Goal: Information Seeking & Learning: Learn about a topic

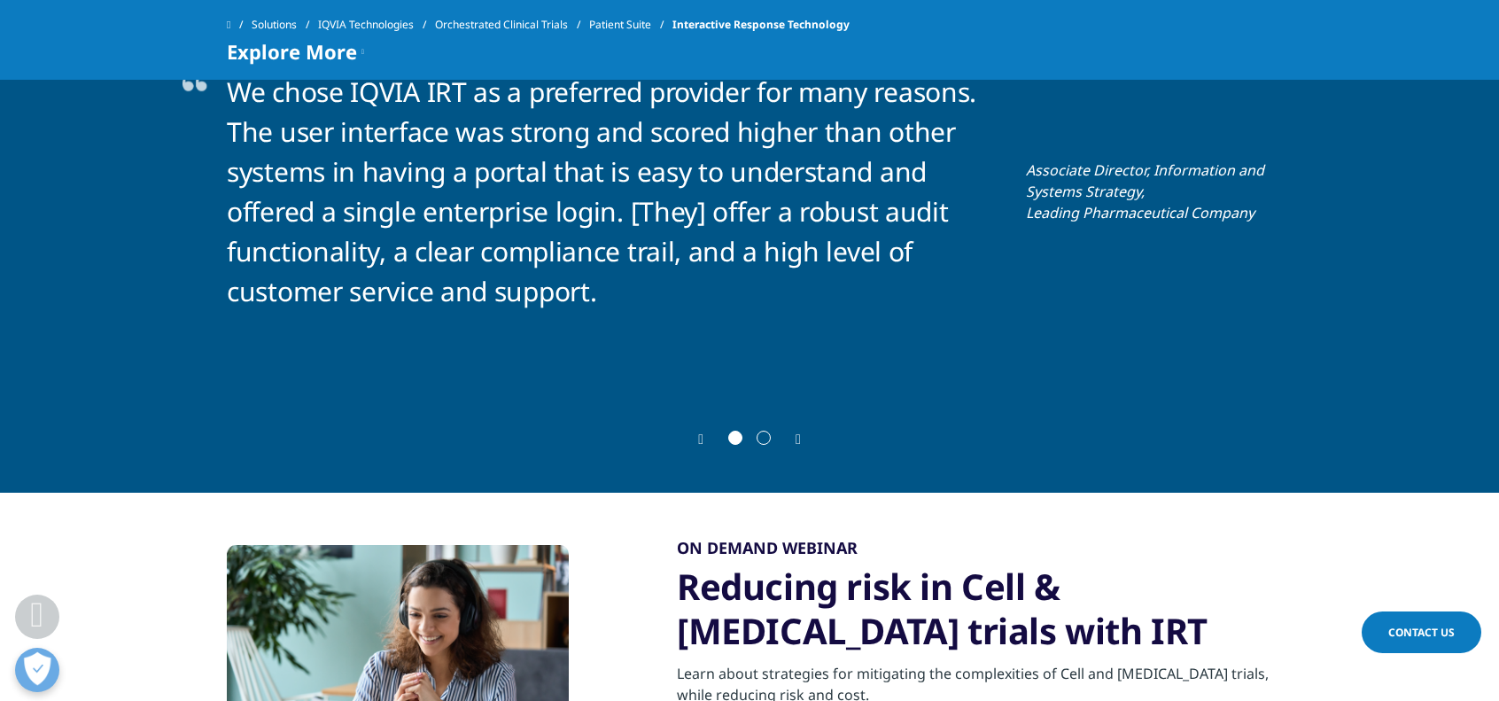
scroll to position [3728, 0]
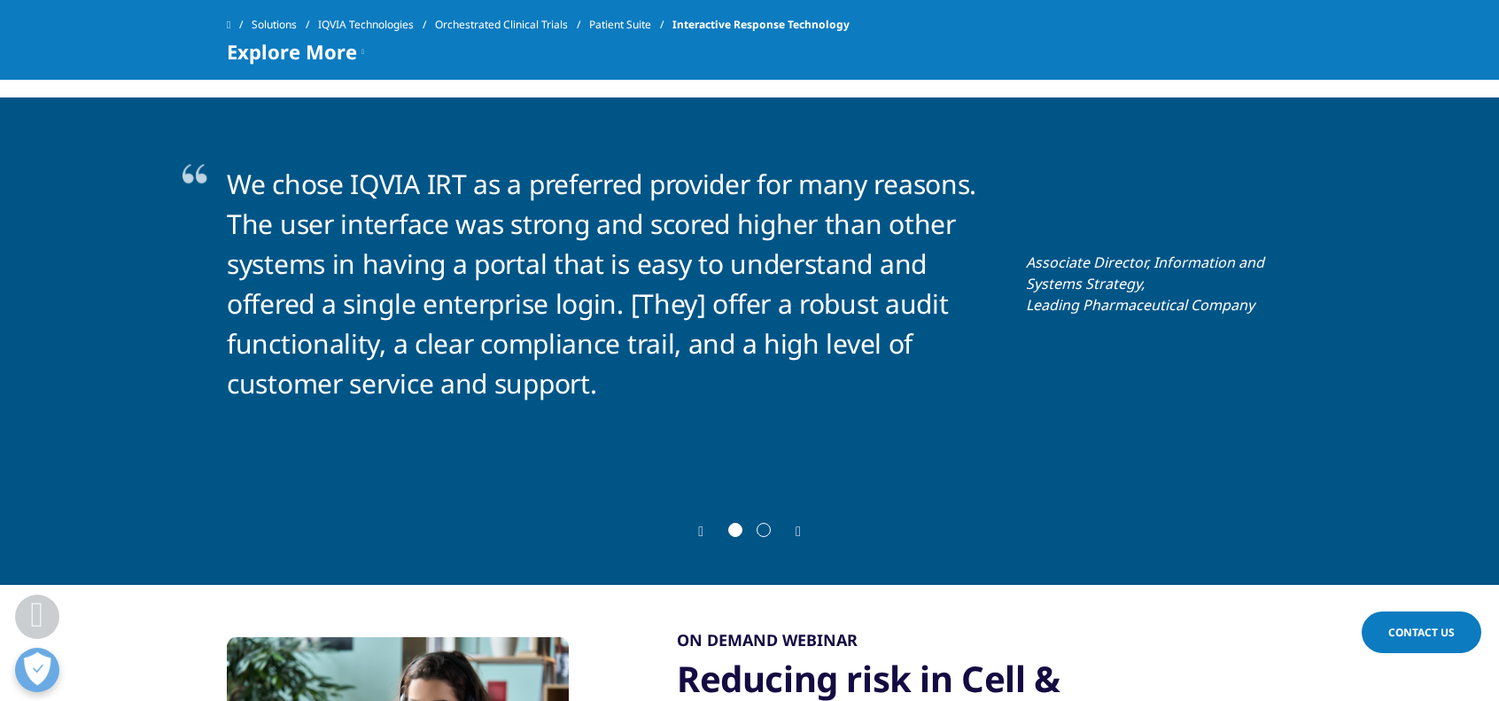
click at [785, 524] on div "Next" at bounding box center [789, 531] width 23 height 14
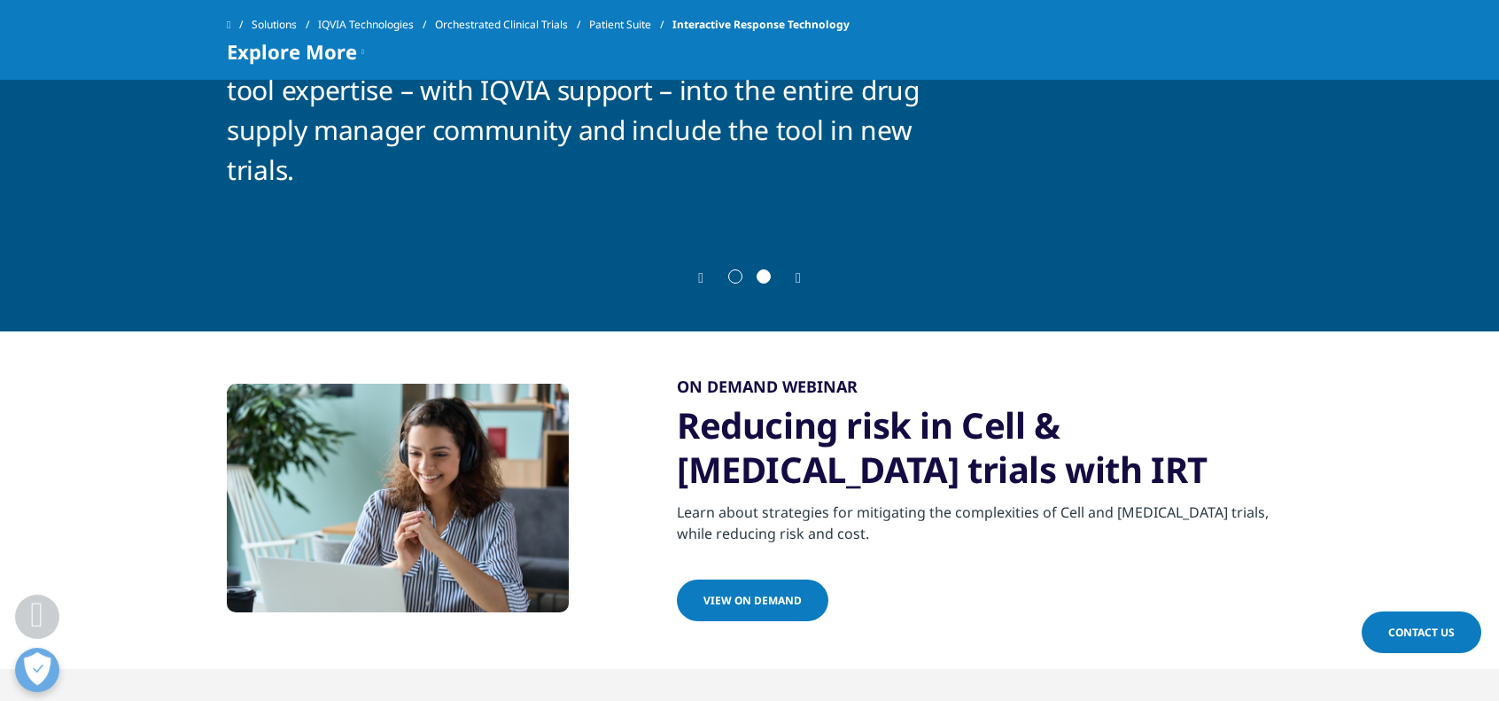
scroll to position [4134, 0]
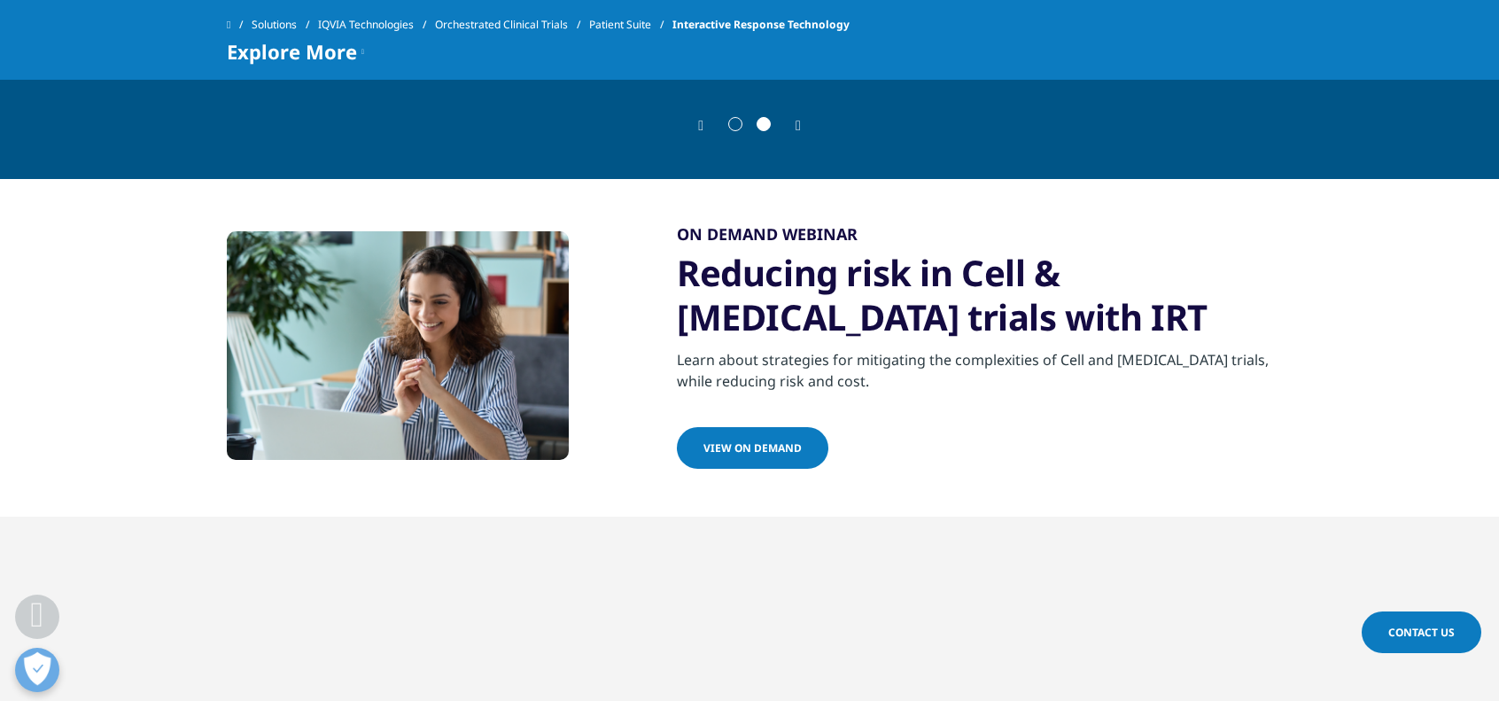
click at [792, 119] on div "Next" at bounding box center [789, 126] width 23 height 14
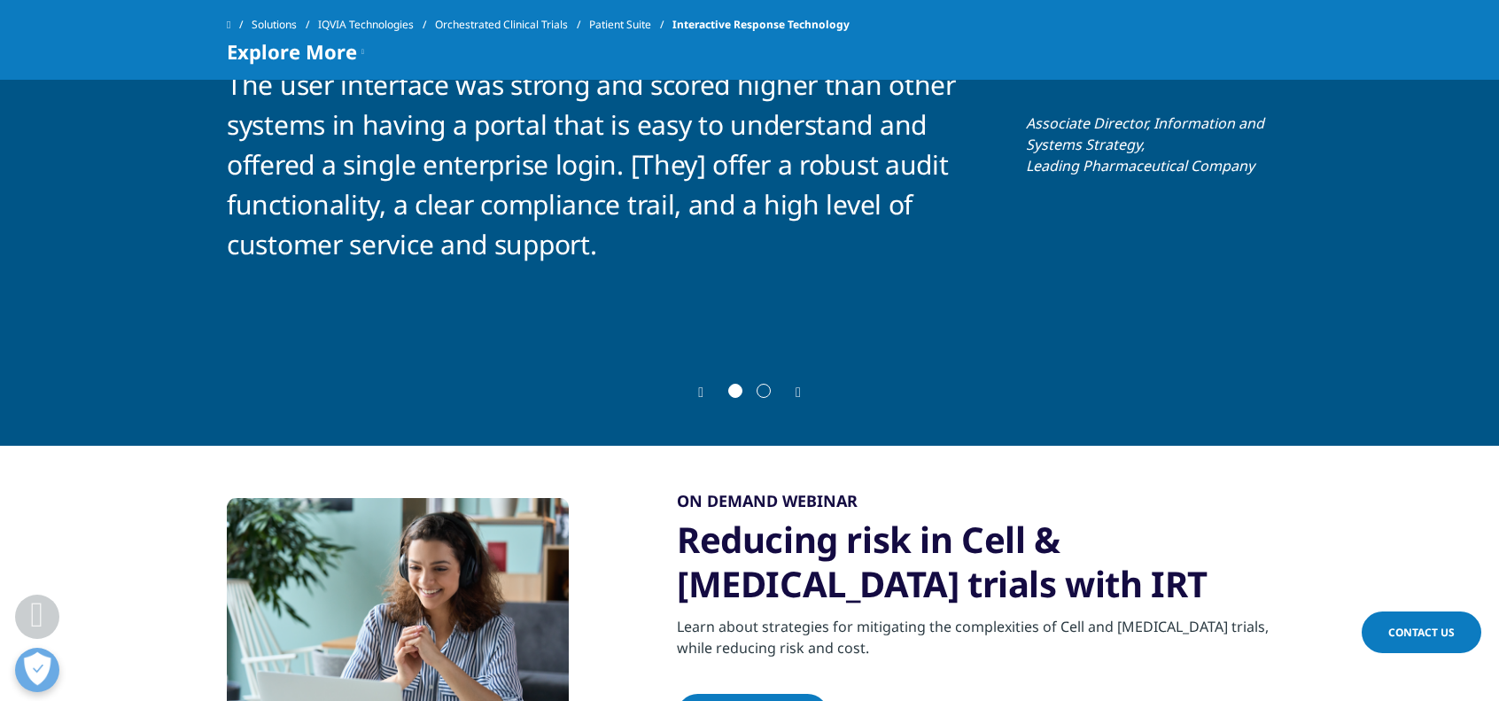
scroll to position [3472, 0]
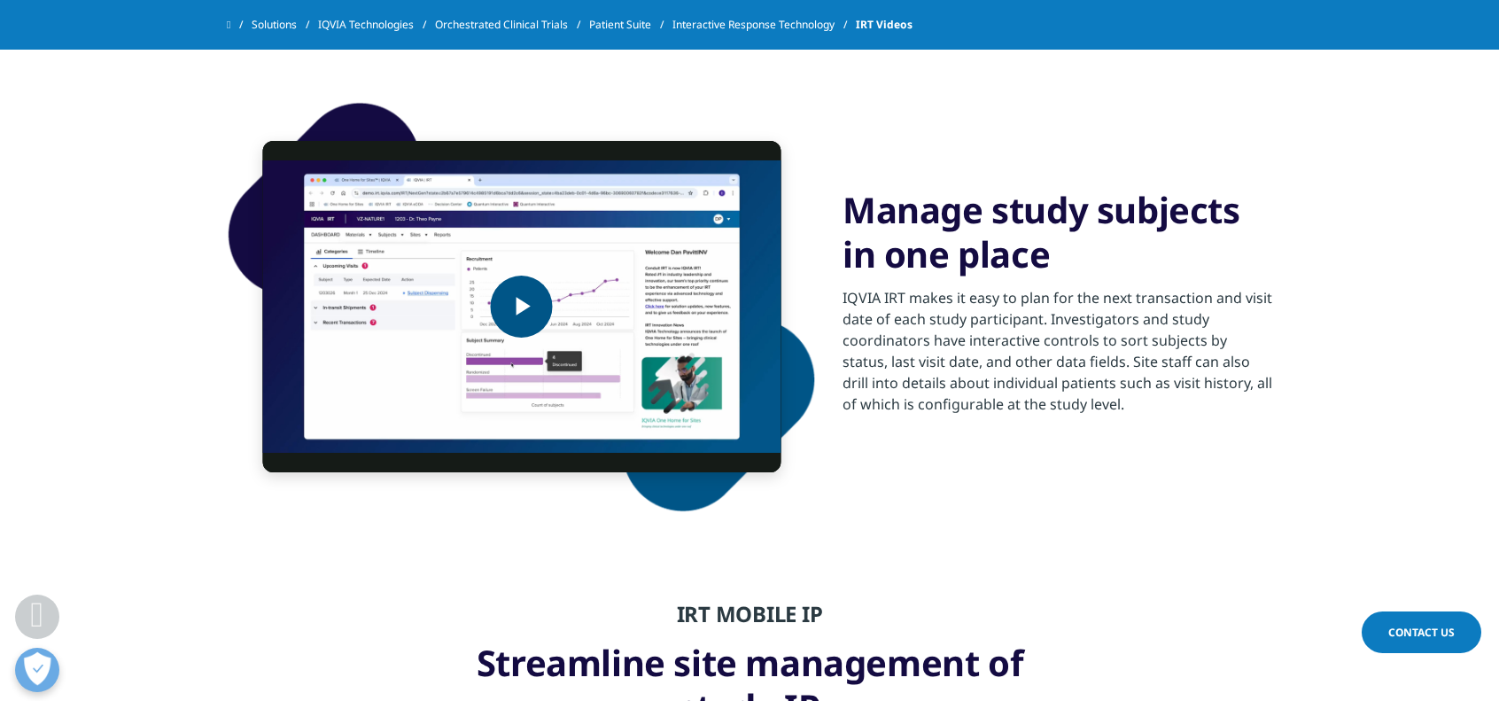
scroll to position [2563, 0]
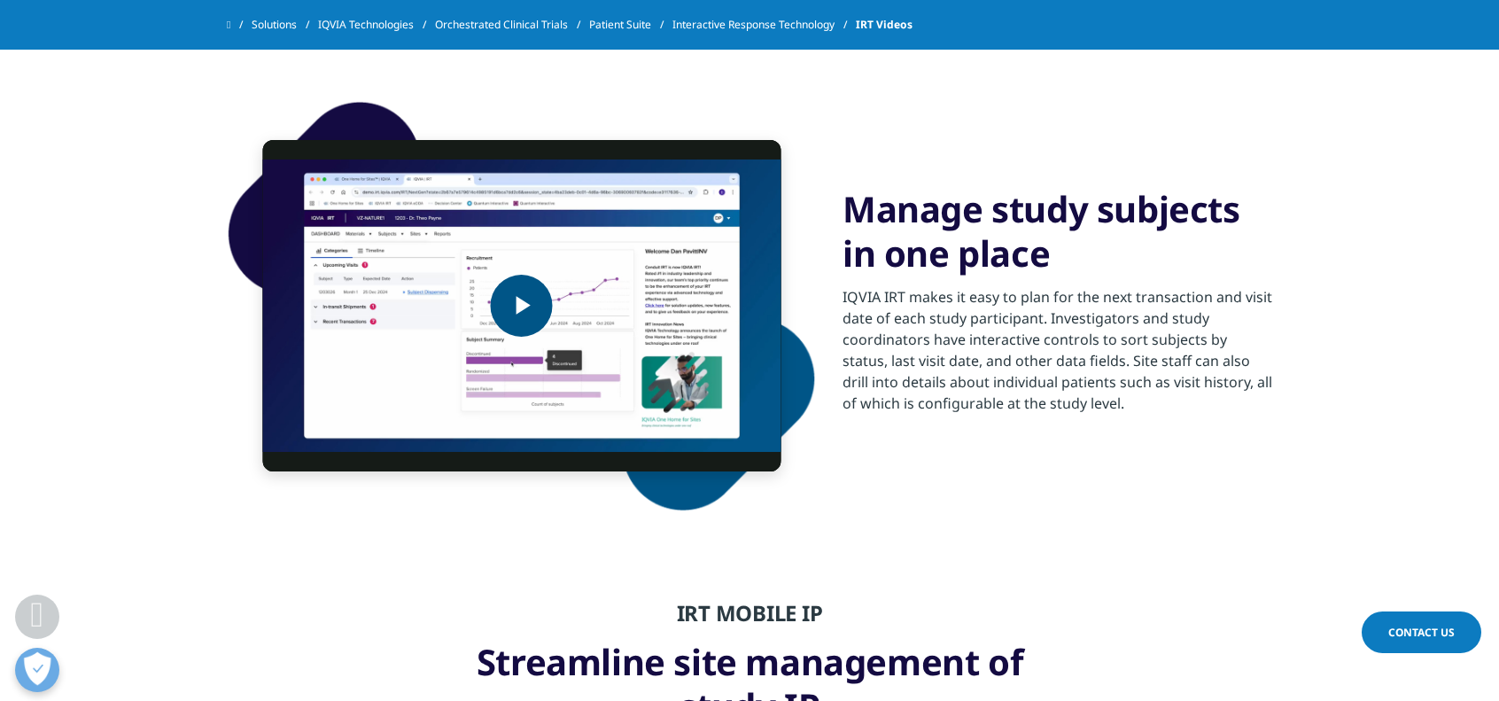
click at [519, 339] on img "Video Player" at bounding box center [521, 305] width 518 height 331
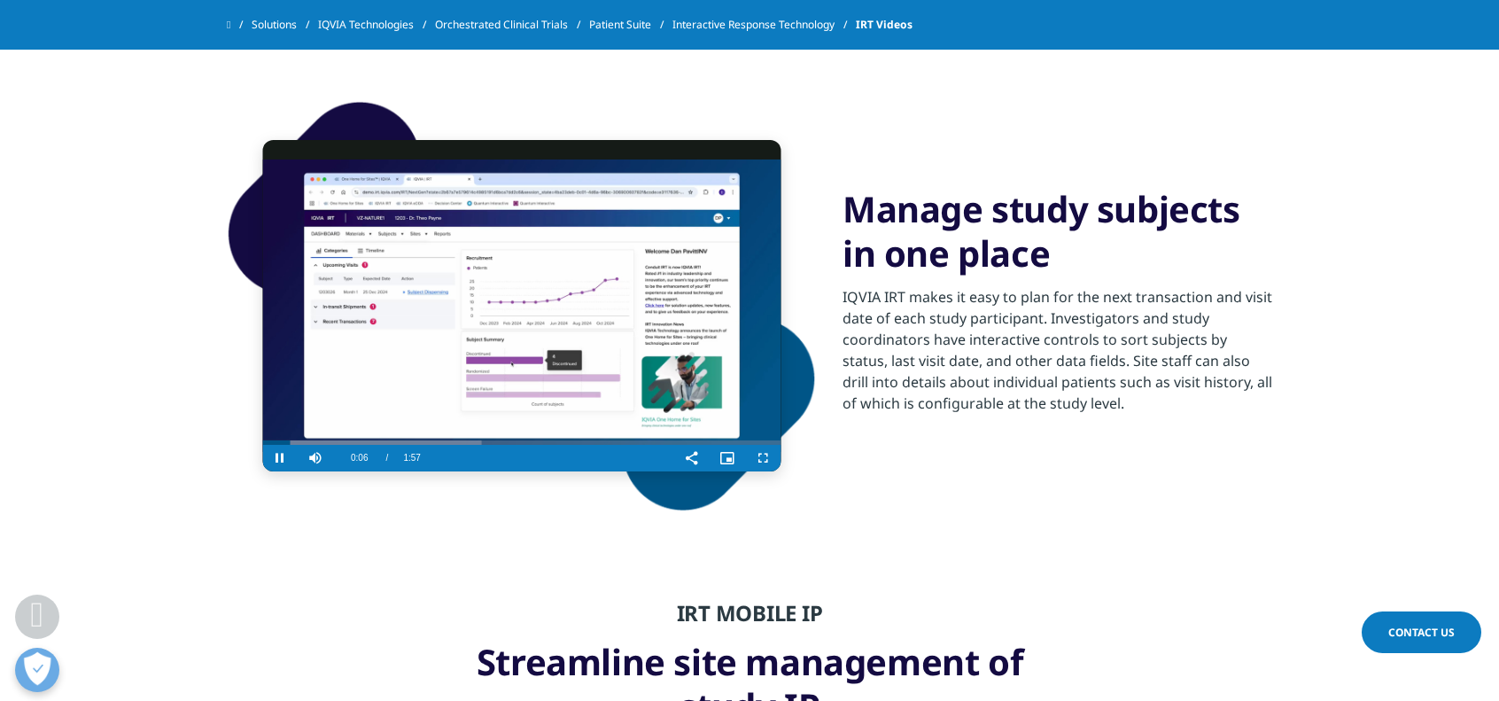
click at [585, 353] on video "Video Player" at bounding box center [521, 305] width 518 height 331
click at [437, 349] on video "Video Player" at bounding box center [521, 305] width 518 height 331
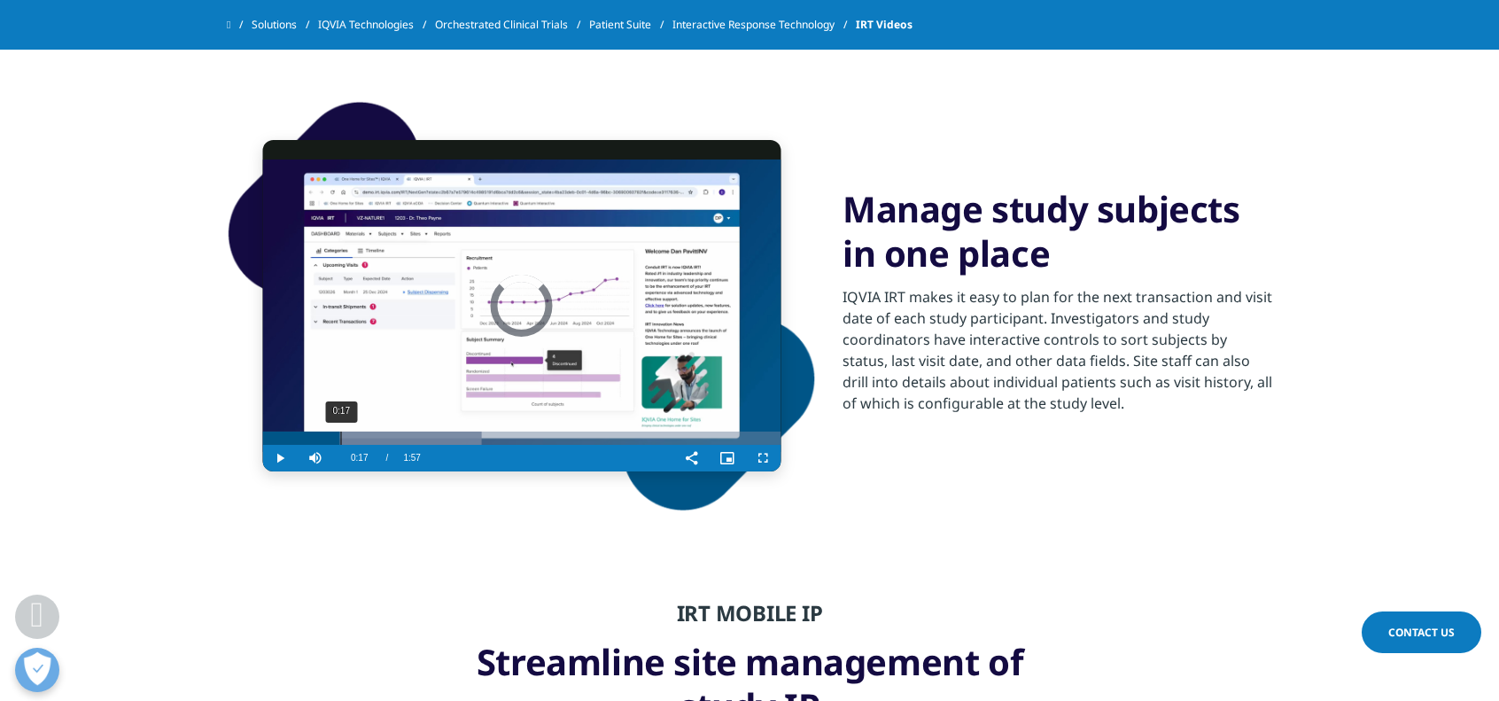
click at [340, 441] on div "0:17" at bounding box center [340, 437] width 1 height 13
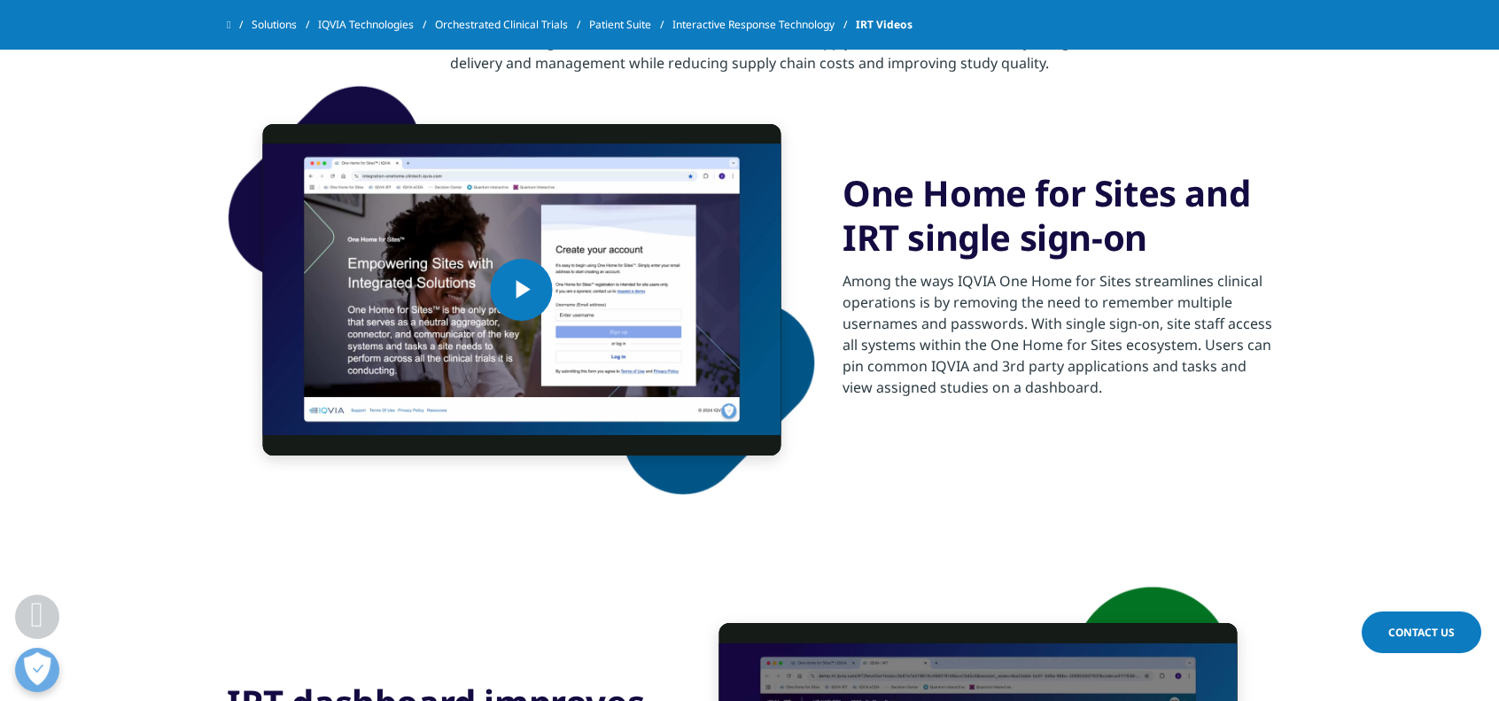
scroll to position [1580, 0]
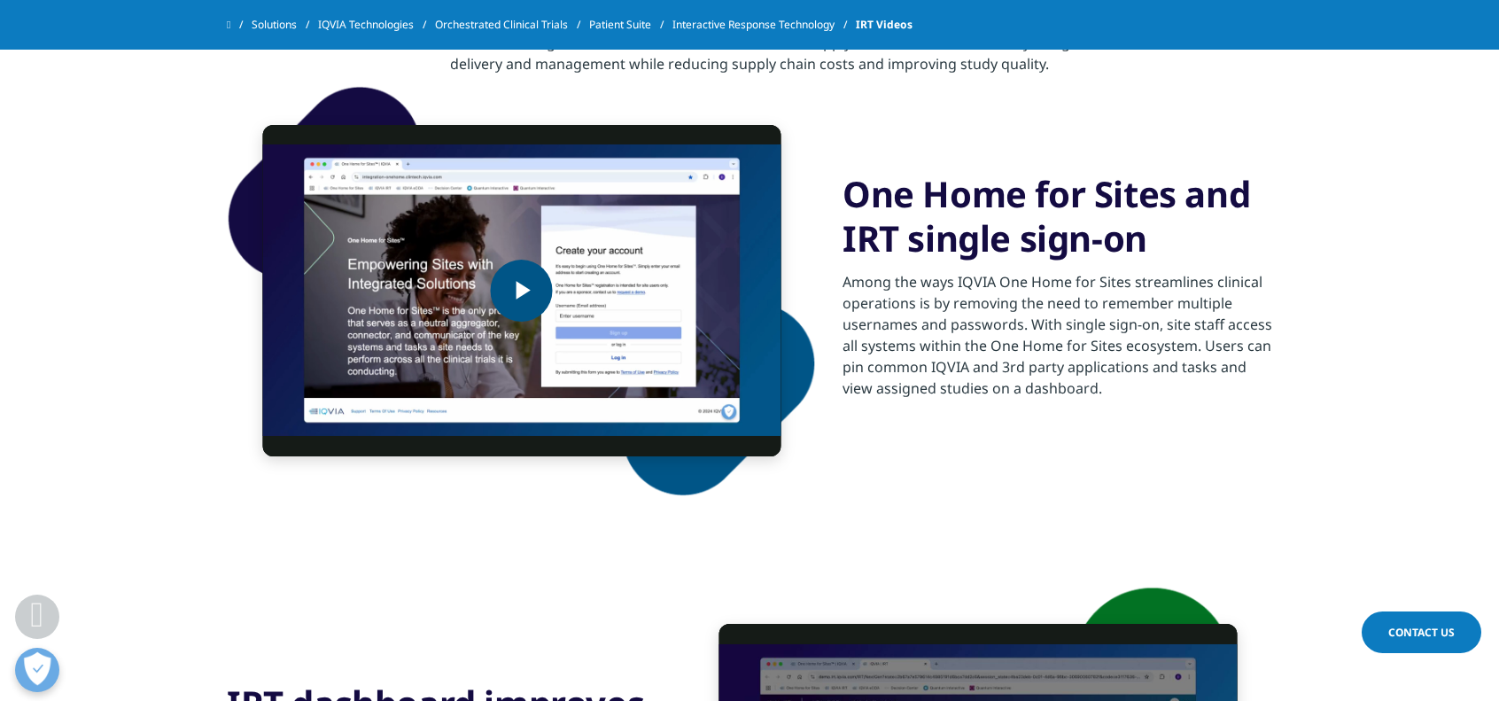
click at [522, 291] on span "Video Player" at bounding box center [522, 291] width 0 height 0
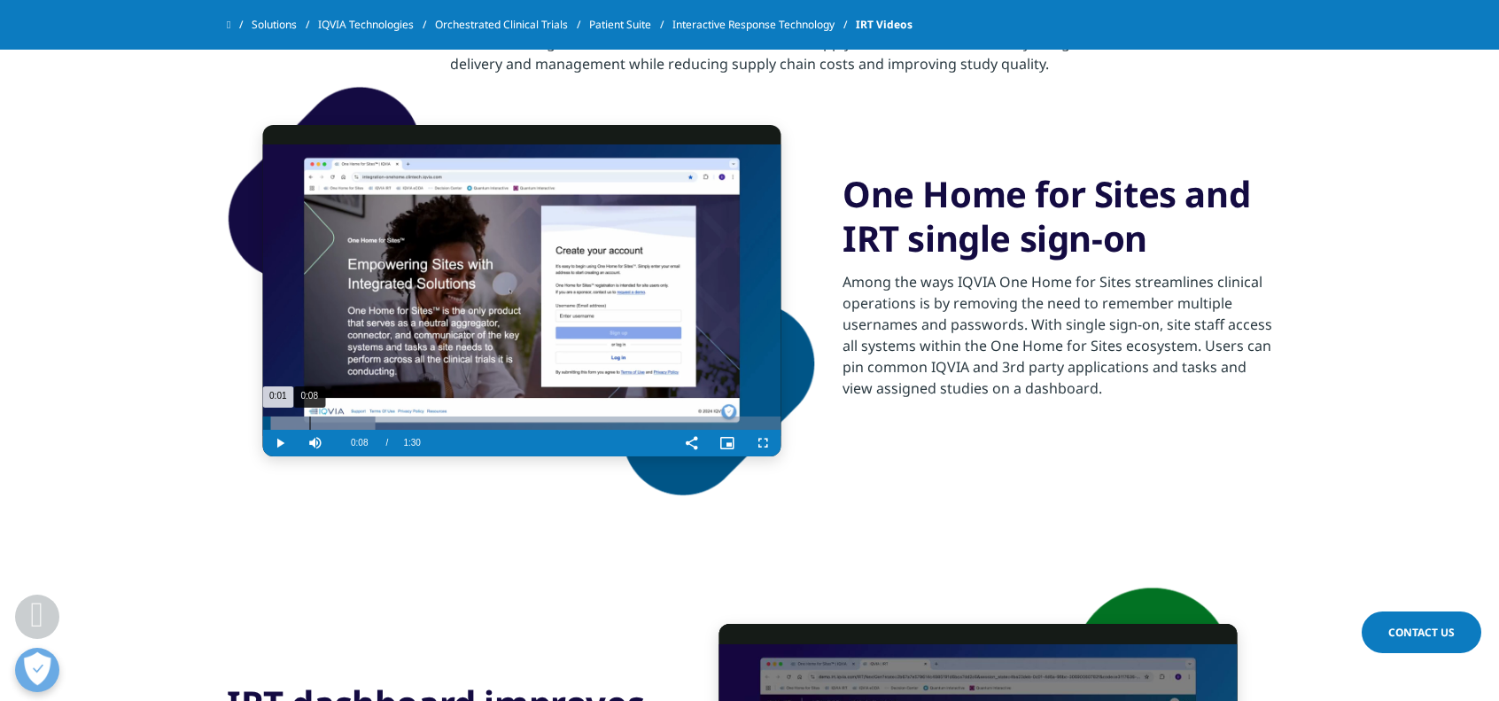
click at [308, 429] on div "Progress Bar" at bounding box center [318, 422] width 112 height 13
click at [755, 443] on span "Video Player" at bounding box center [762, 443] width 35 height 0
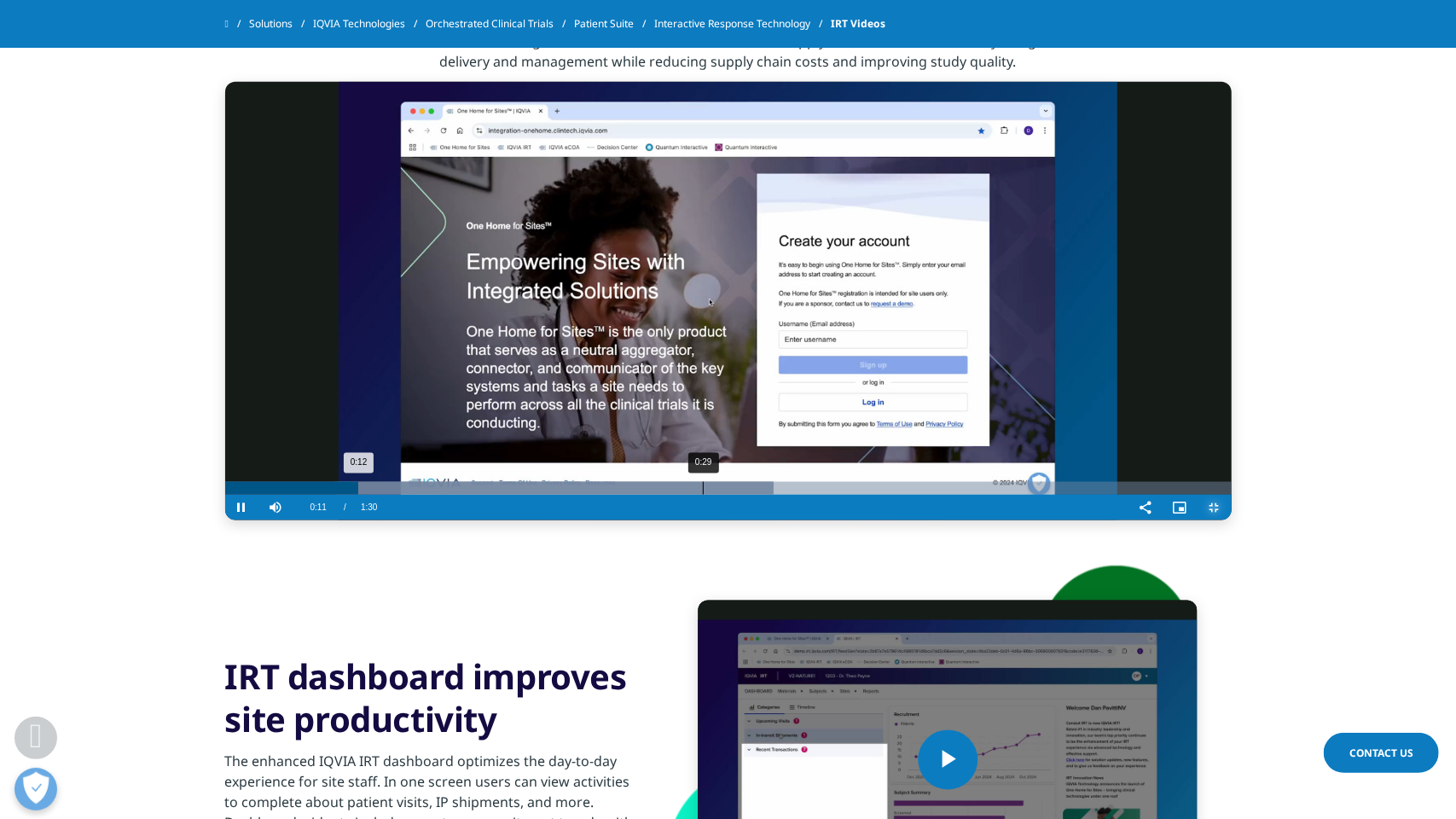
click at [703, 495] on div "0:29" at bounding box center [703, 488] width 1 height 13
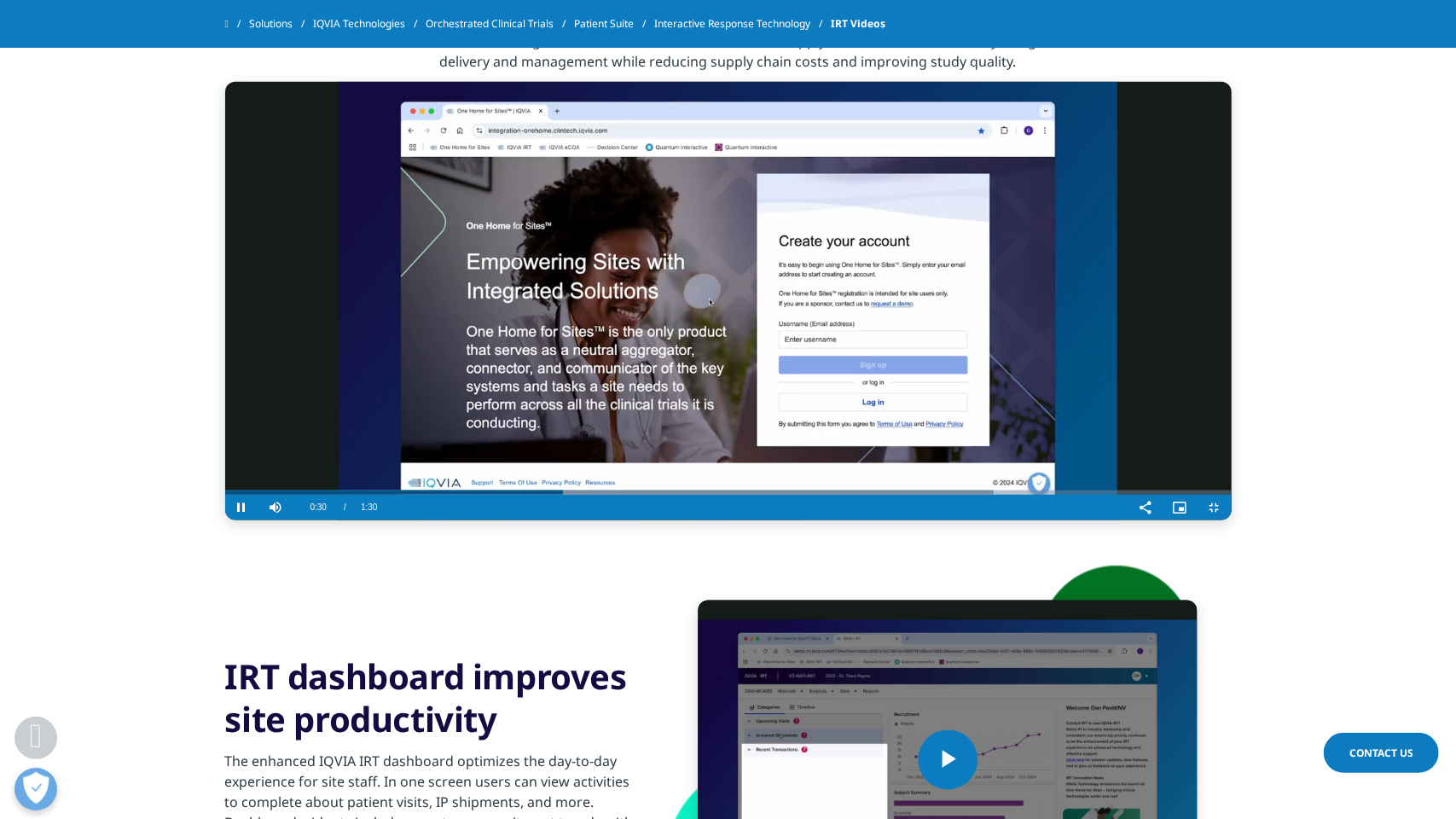
click at [582, 520] on video "Video Player" at bounding box center [728, 301] width 1006 height 438
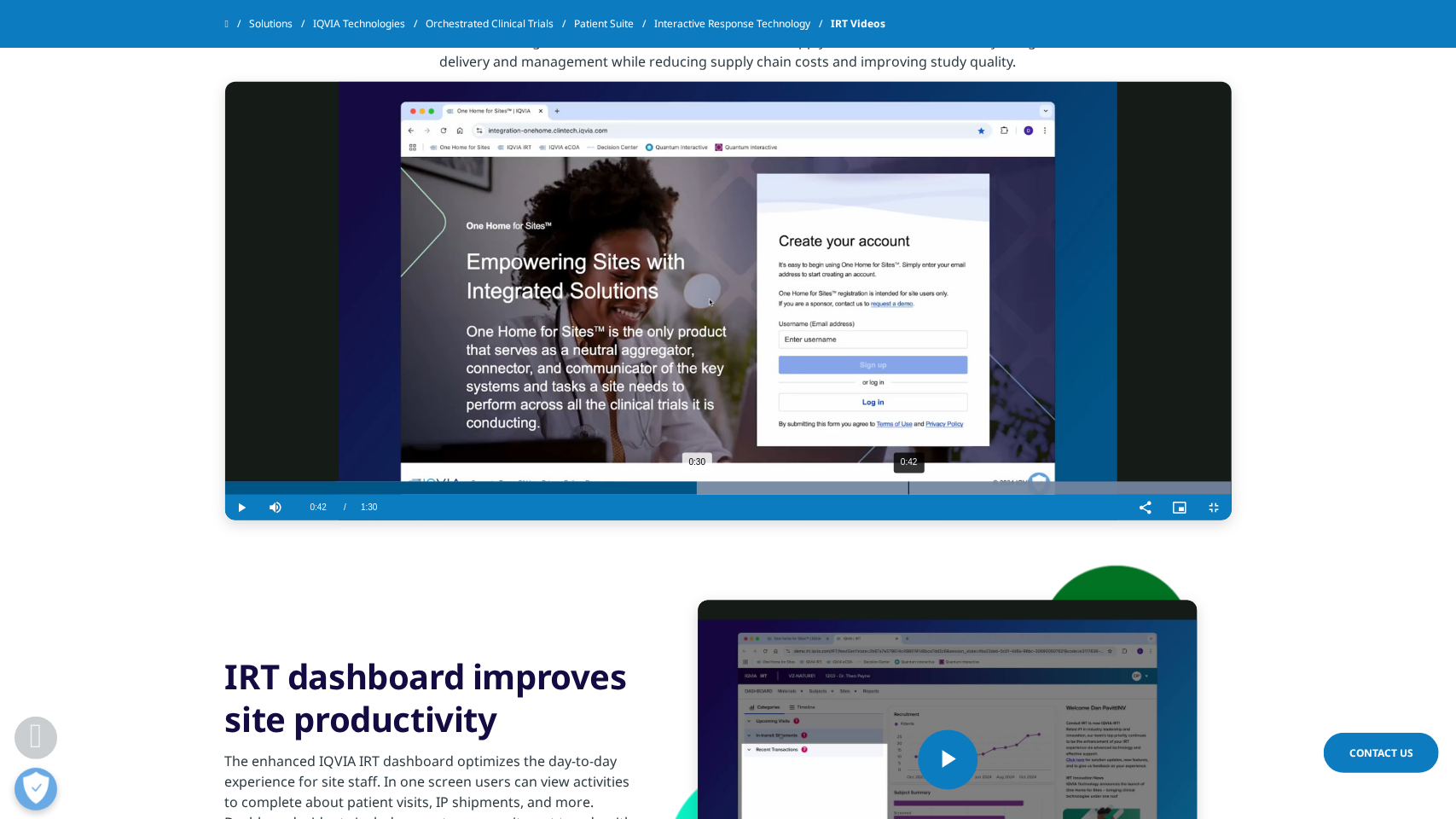
click at [908, 495] on div "0:42" at bounding box center [908, 488] width 1 height 13
click at [1019, 495] on div "0:49" at bounding box center [1019, 488] width 1 height 13
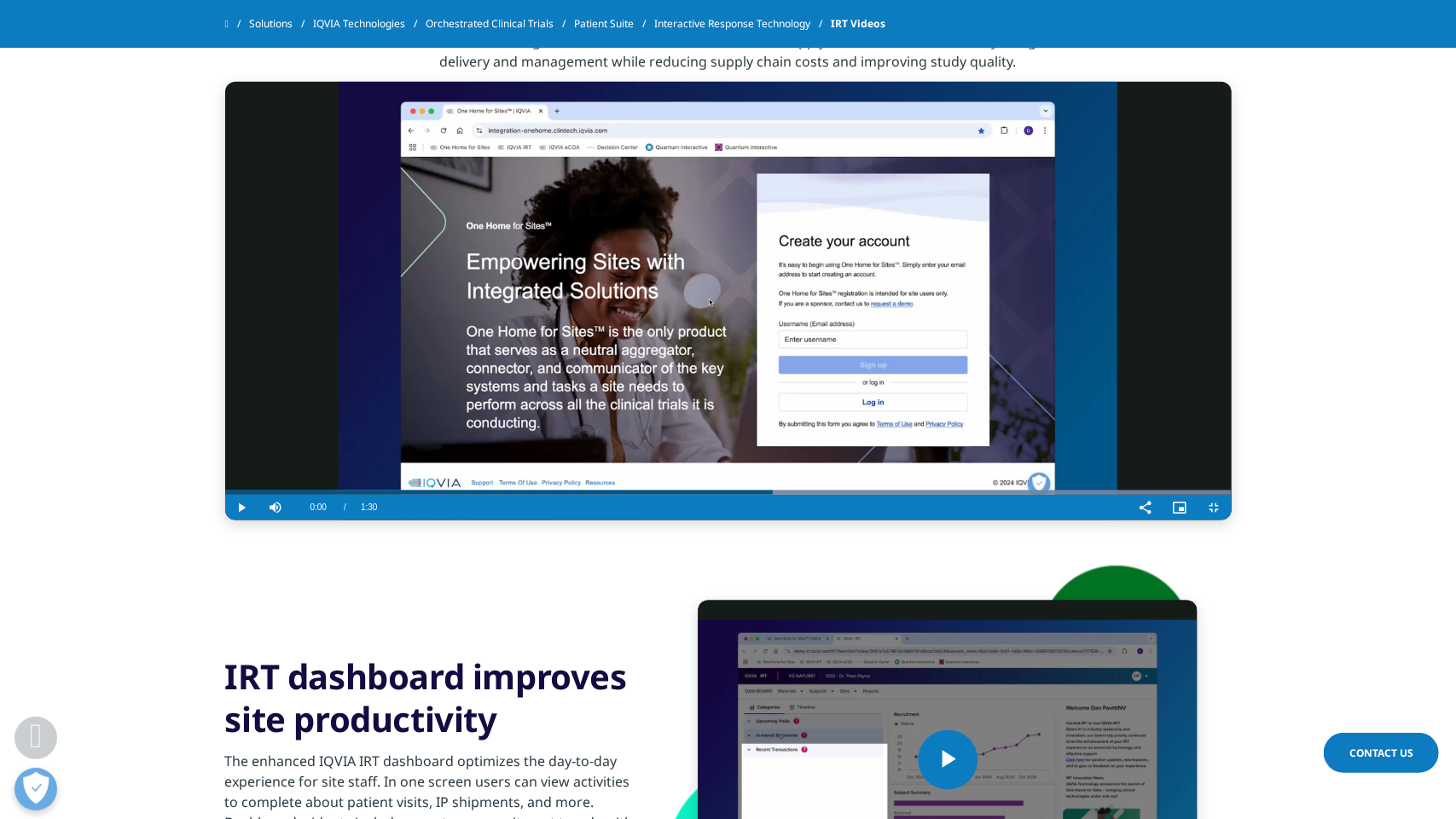
click at [923, 520] on video "Video Player" at bounding box center [728, 301] width 1006 height 438
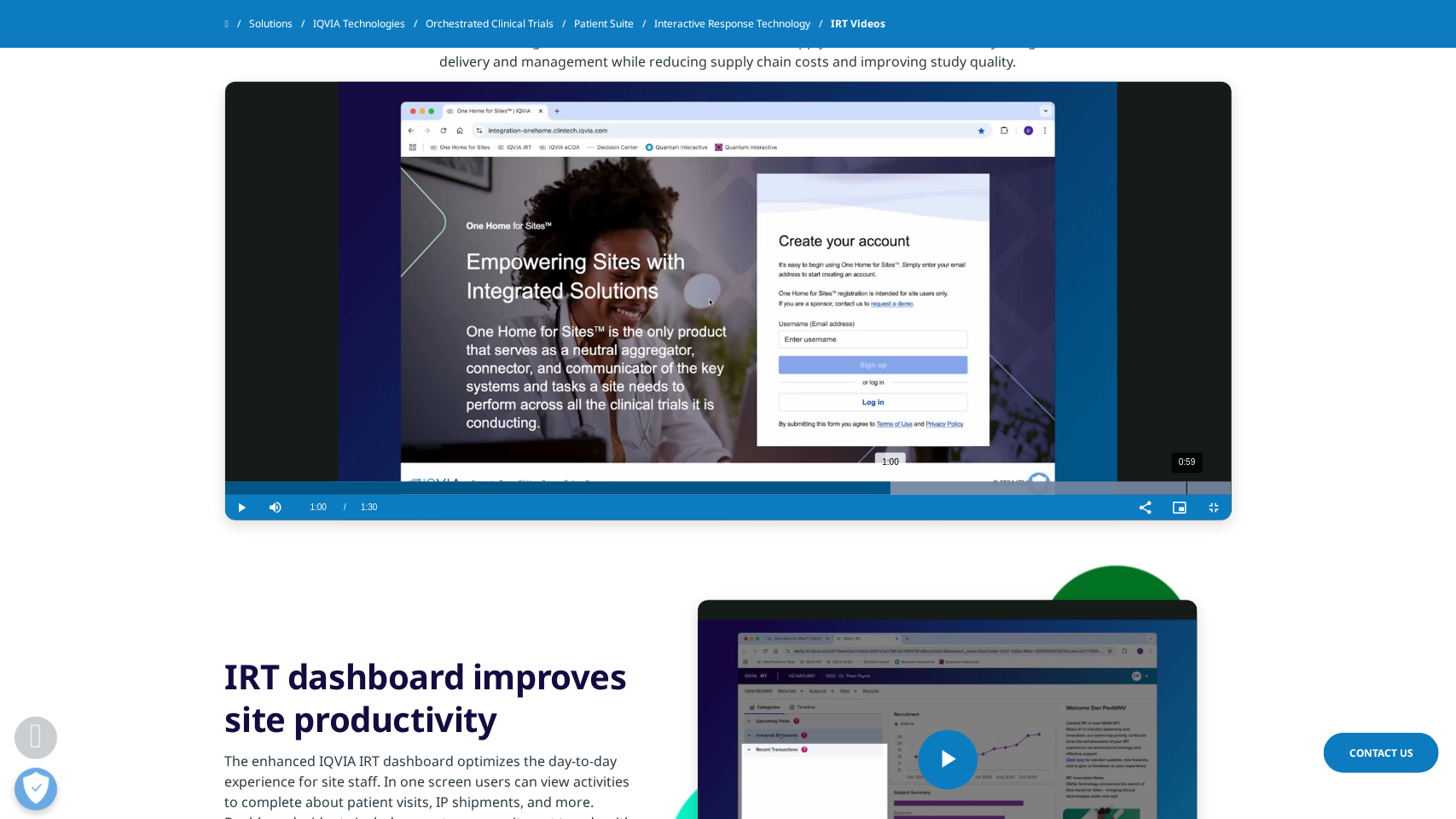
click at [962, 495] on div "Loaded : 100.00% 0:59 1:00" at bounding box center [728, 488] width 1006 height 13
click at [1131, 495] on div "Progress Bar" at bounding box center [783, 488] width 896 height 13
click at [1232, 495] on div "Loaded : 100.00% 1:27 1:27" at bounding box center [728, 488] width 1006 height 13
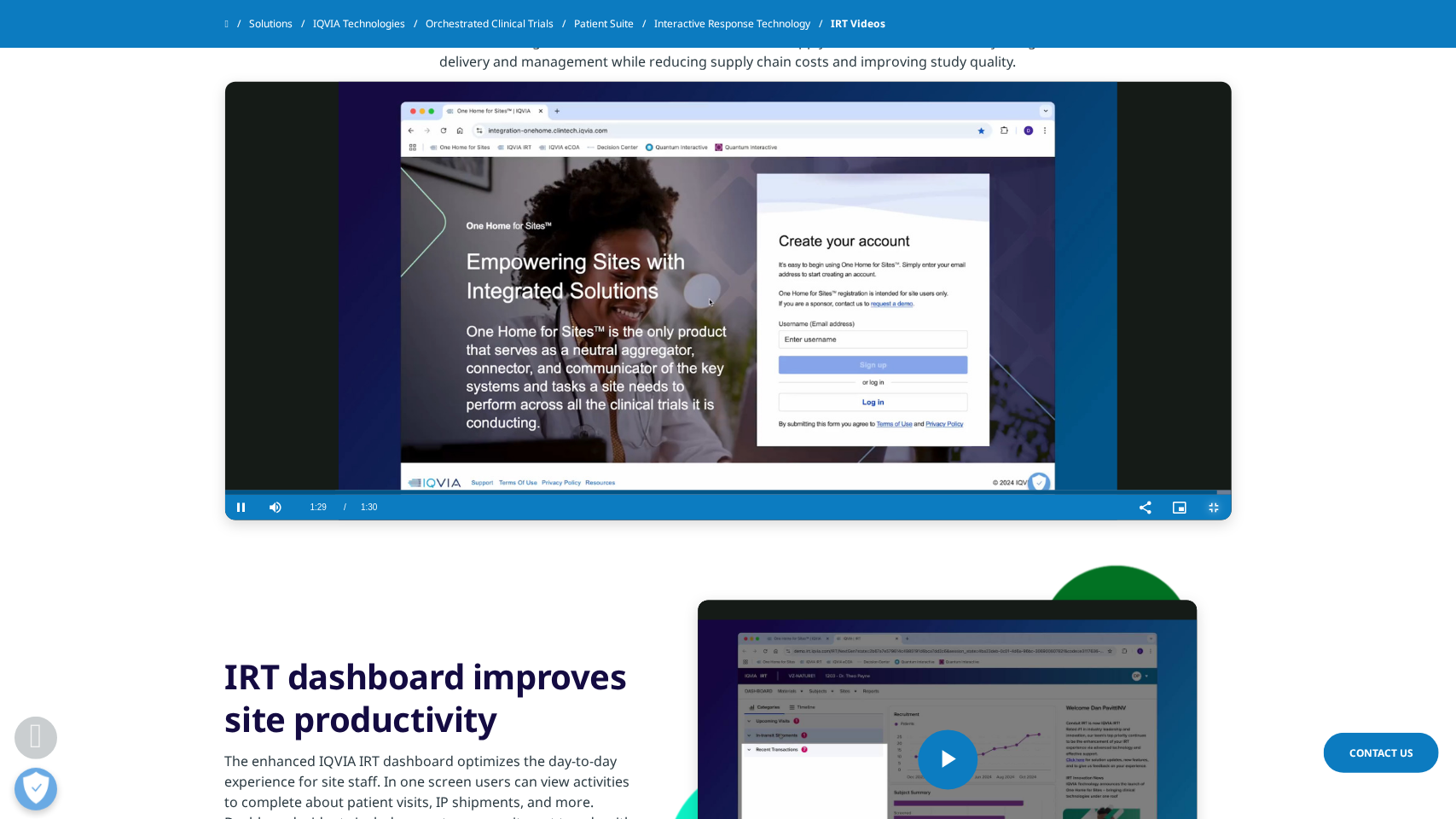
click at [1232, 508] on span "Video Player" at bounding box center [1214, 508] width 34 height 0
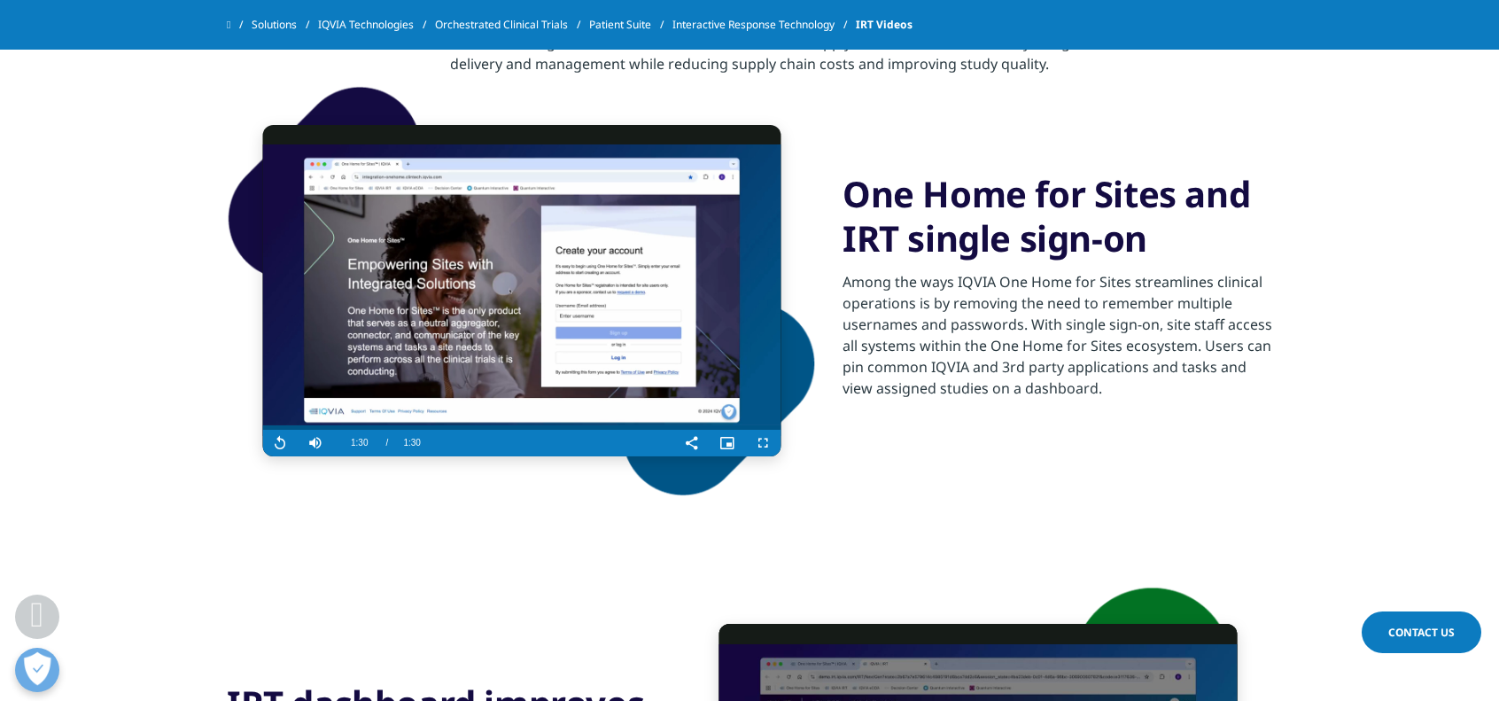
click at [526, 350] on video "Video Player" at bounding box center [521, 290] width 518 height 331
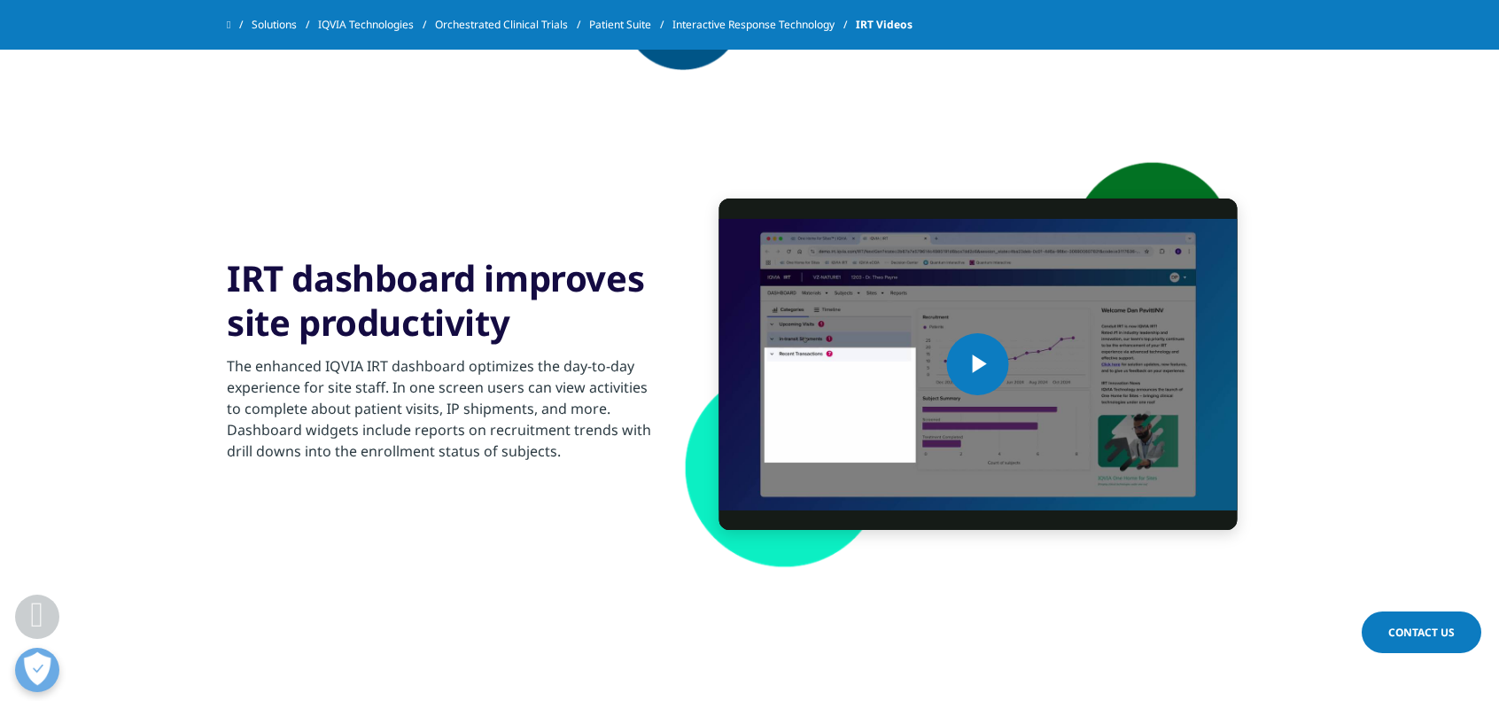
scroll to position [2004, 0]
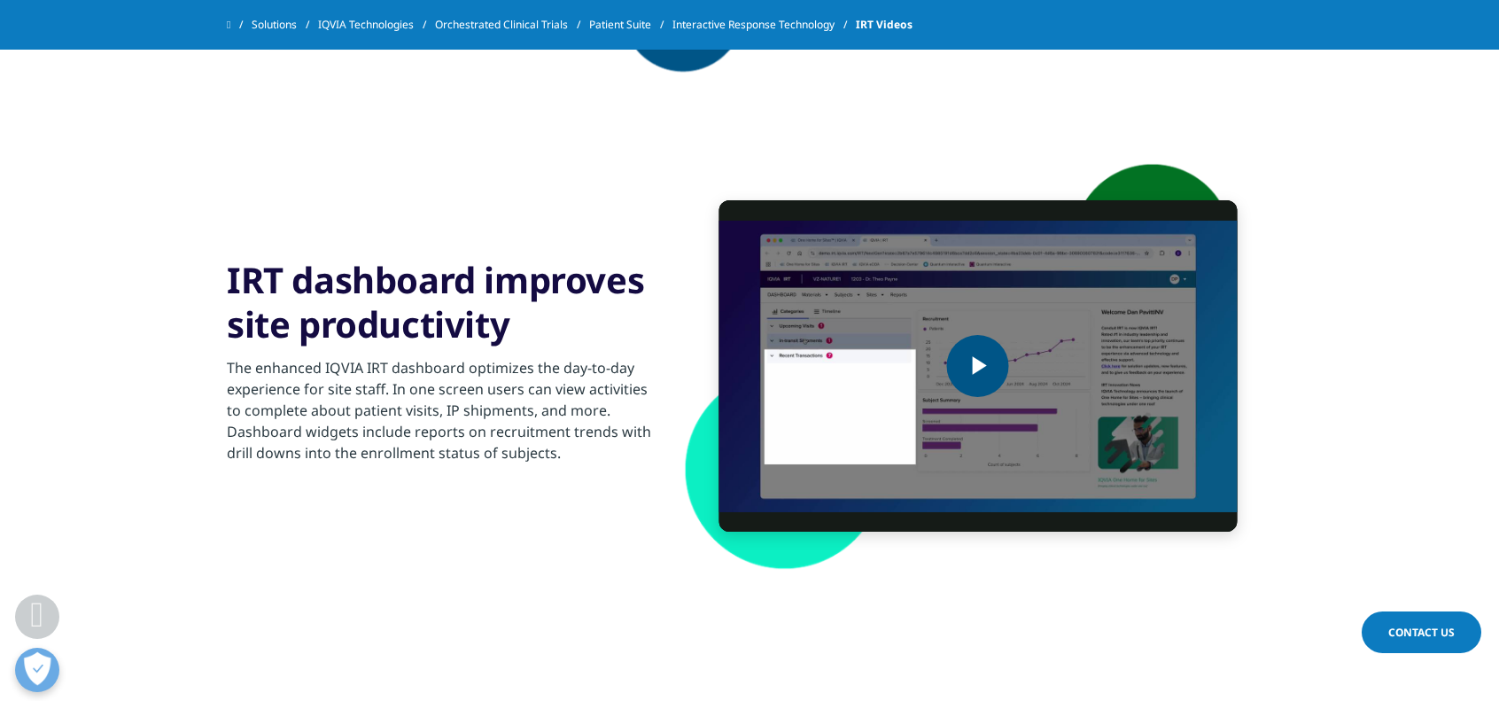
click at [978, 366] on span "Video Player" at bounding box center [978, 366] width 0 height 0
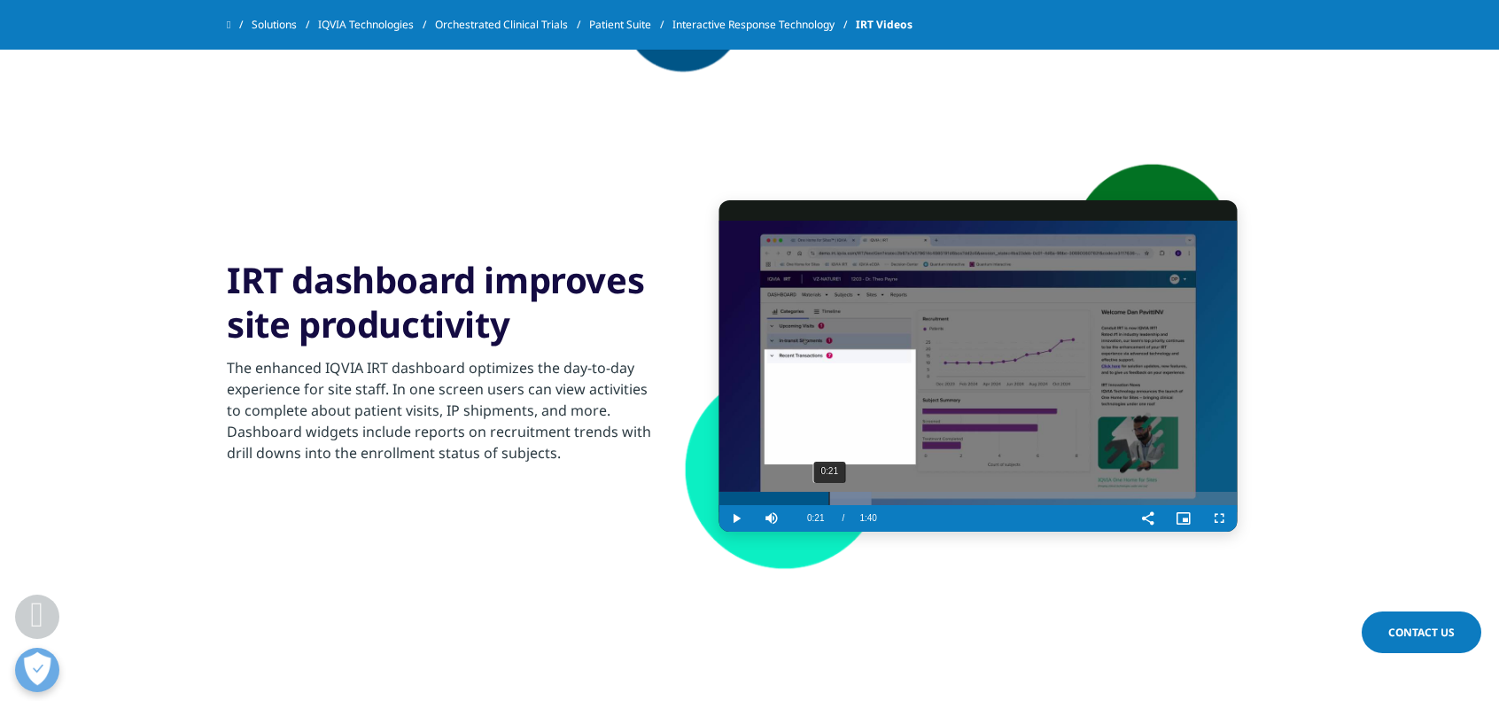
click at [828, 498] on div "0:21" at bounding box center [828, 498] width 1 height 13
click at [1219, 518] on span "Video Player" at bounding box center [1218, 518] width 35 height 0
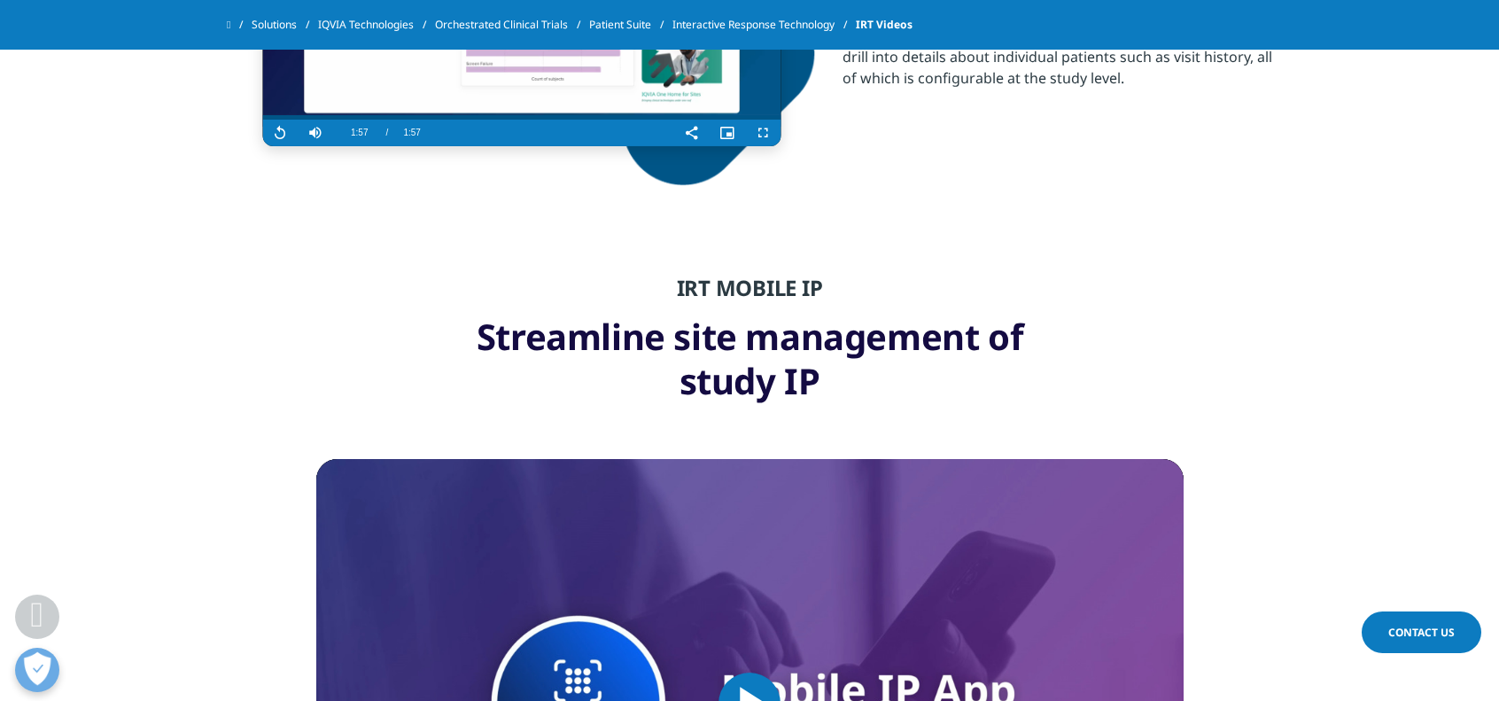
scroll to position [2890, 0]
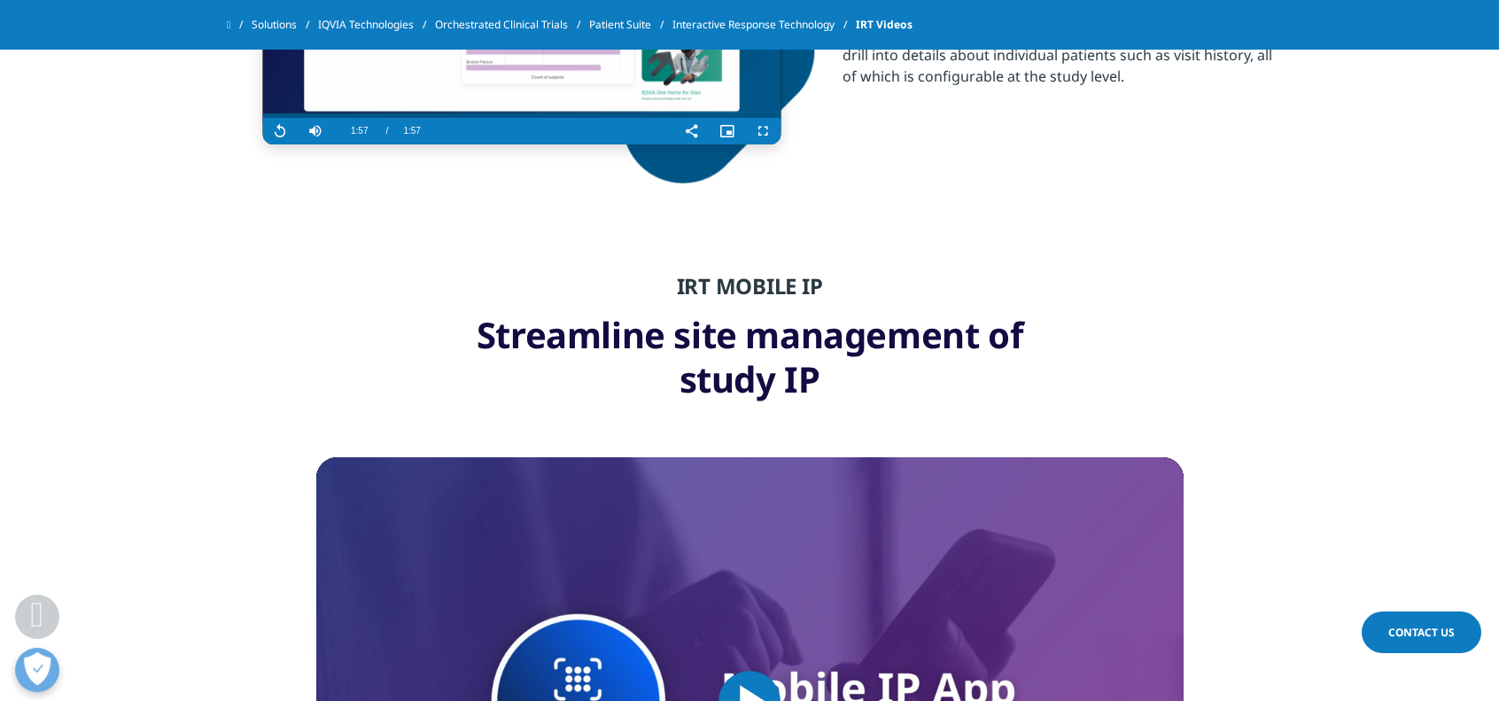
click at [1120, 286] on section "IRT MOBILE IP Streamline site management of study IP" at bounding box center [749, 322] width 1499 height 186
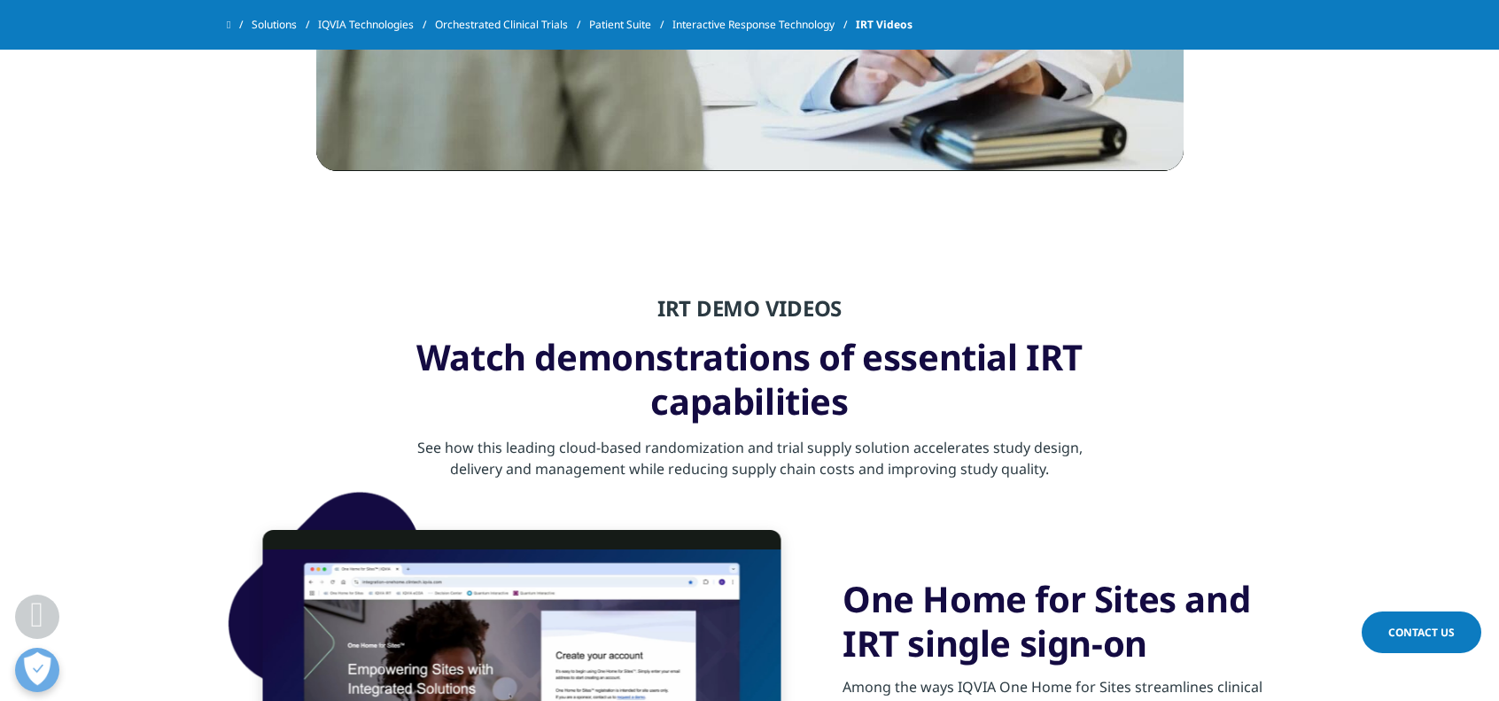
scroll to position [1499, 0]
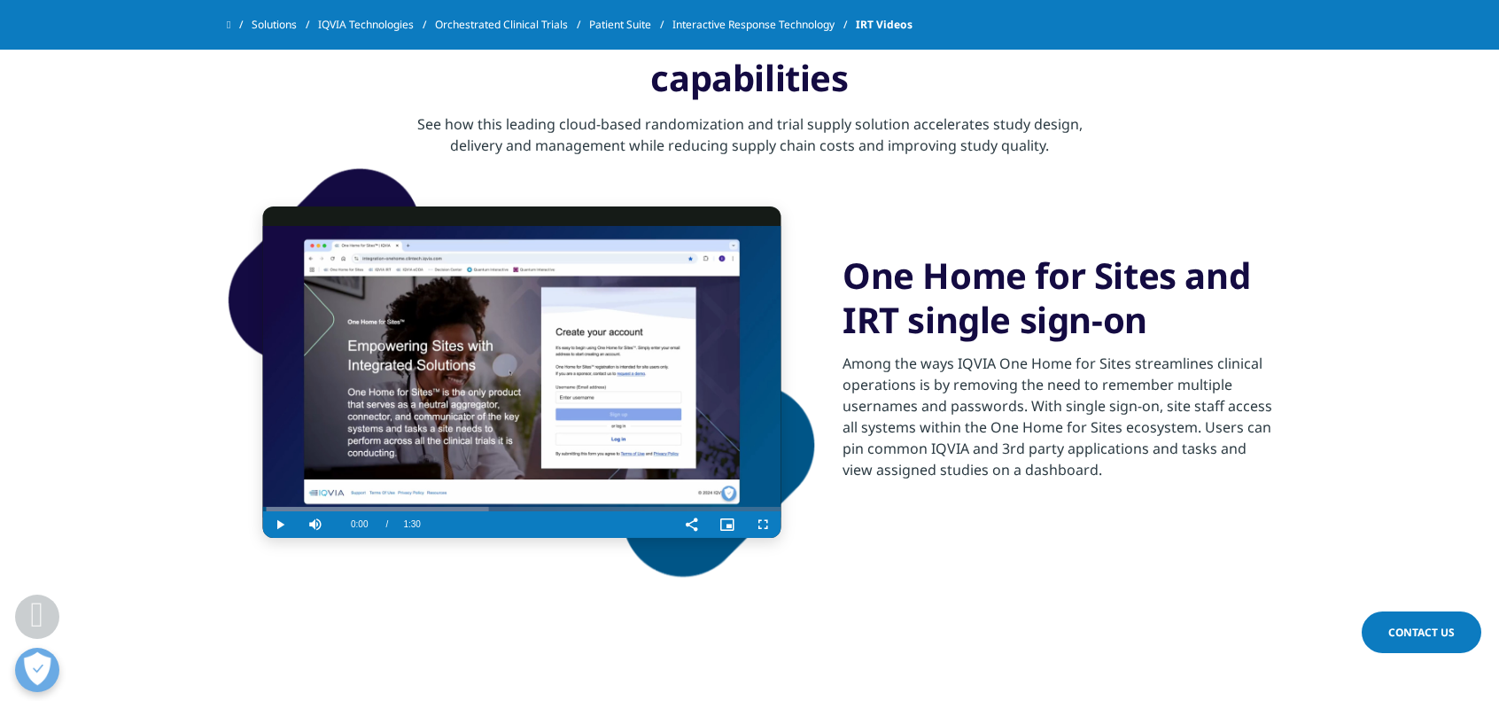
click at [497, 374] on video "Video Player" at bounding box center [521, 371] width 518 height 331
click at [618, 331] on video "Video Player" at bounding box center [521, 371] width 518 height 331
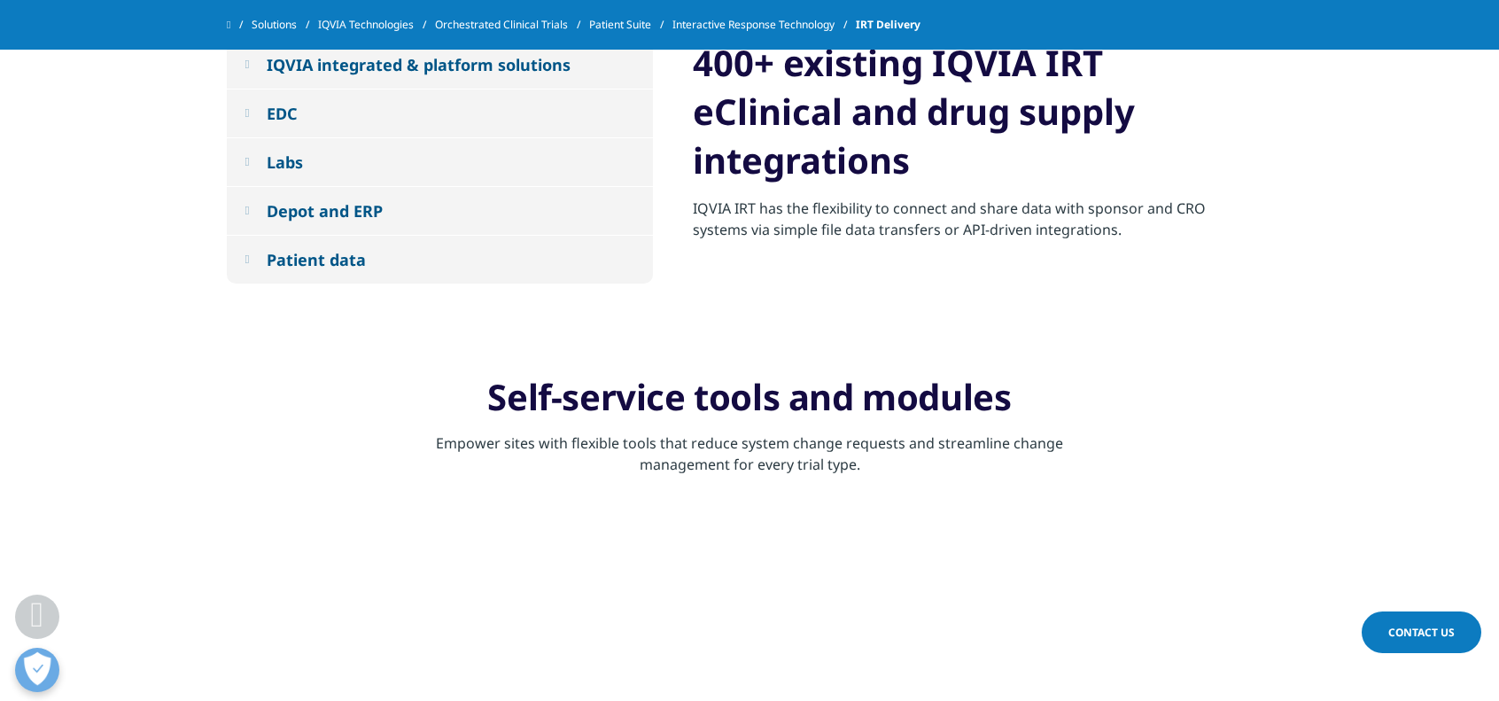
scroll to position [1658, 0]
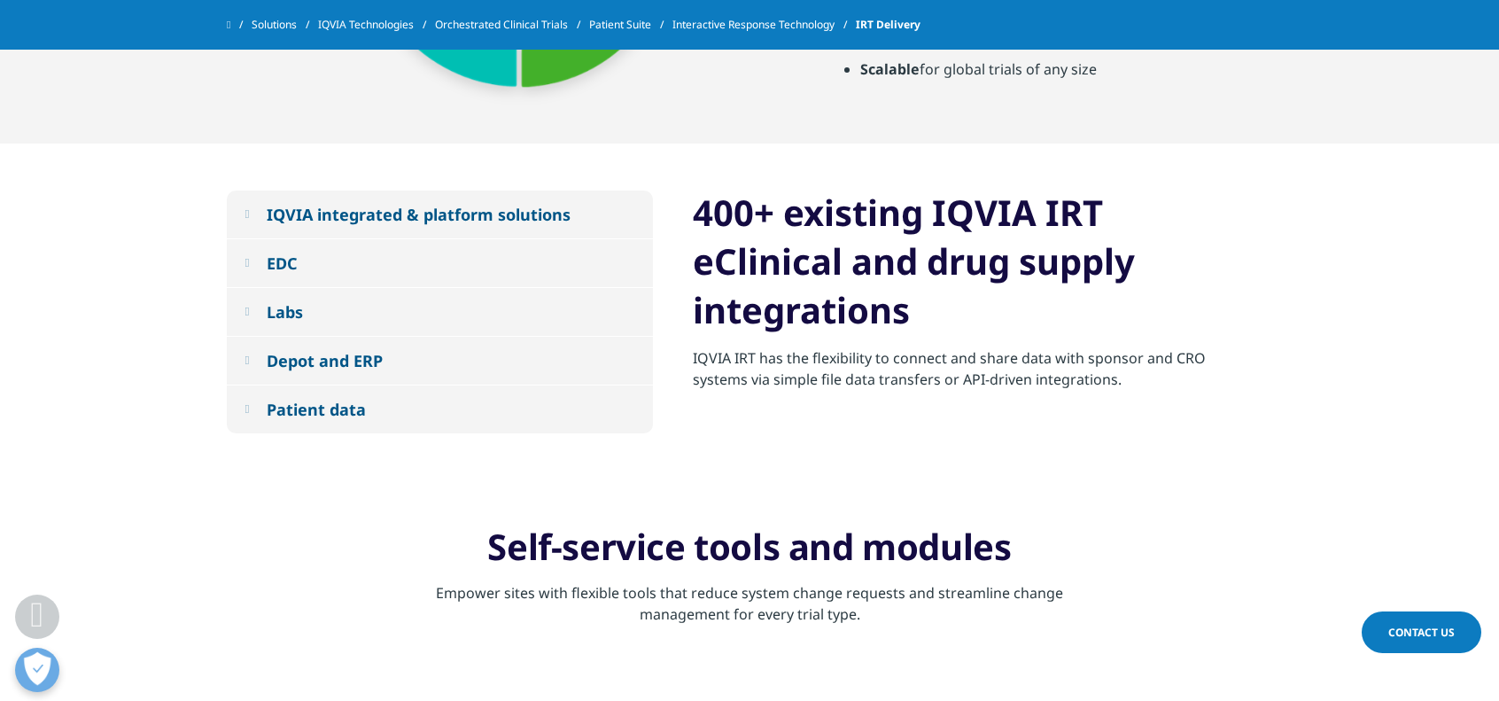
click at [257, 224] on button "IQVIA integrated & platform solutions" at bounding box center [440, 214] width 426 height 48
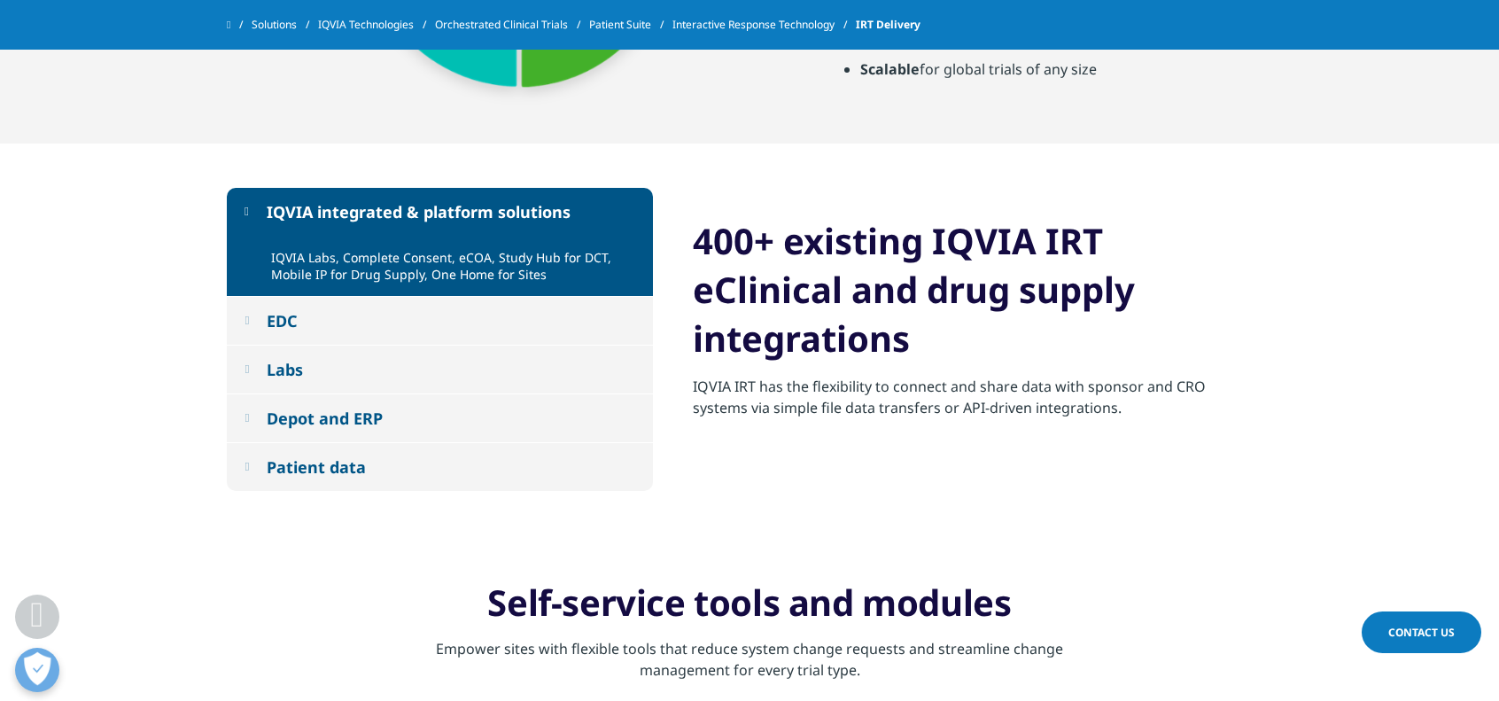
click at [257, 328] on button "EDC" at bounding box center [440, 321] width 426 height 48
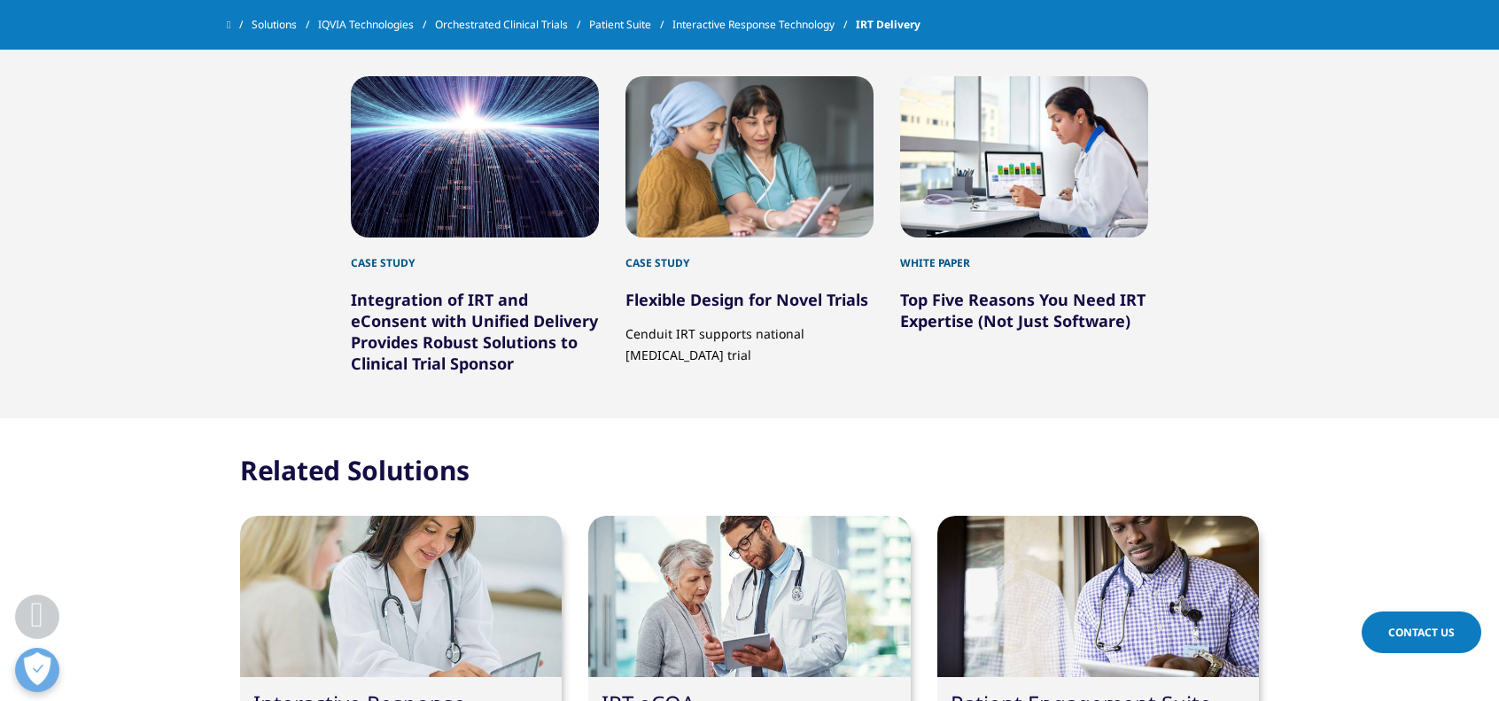
scroll to position [3186, 0]
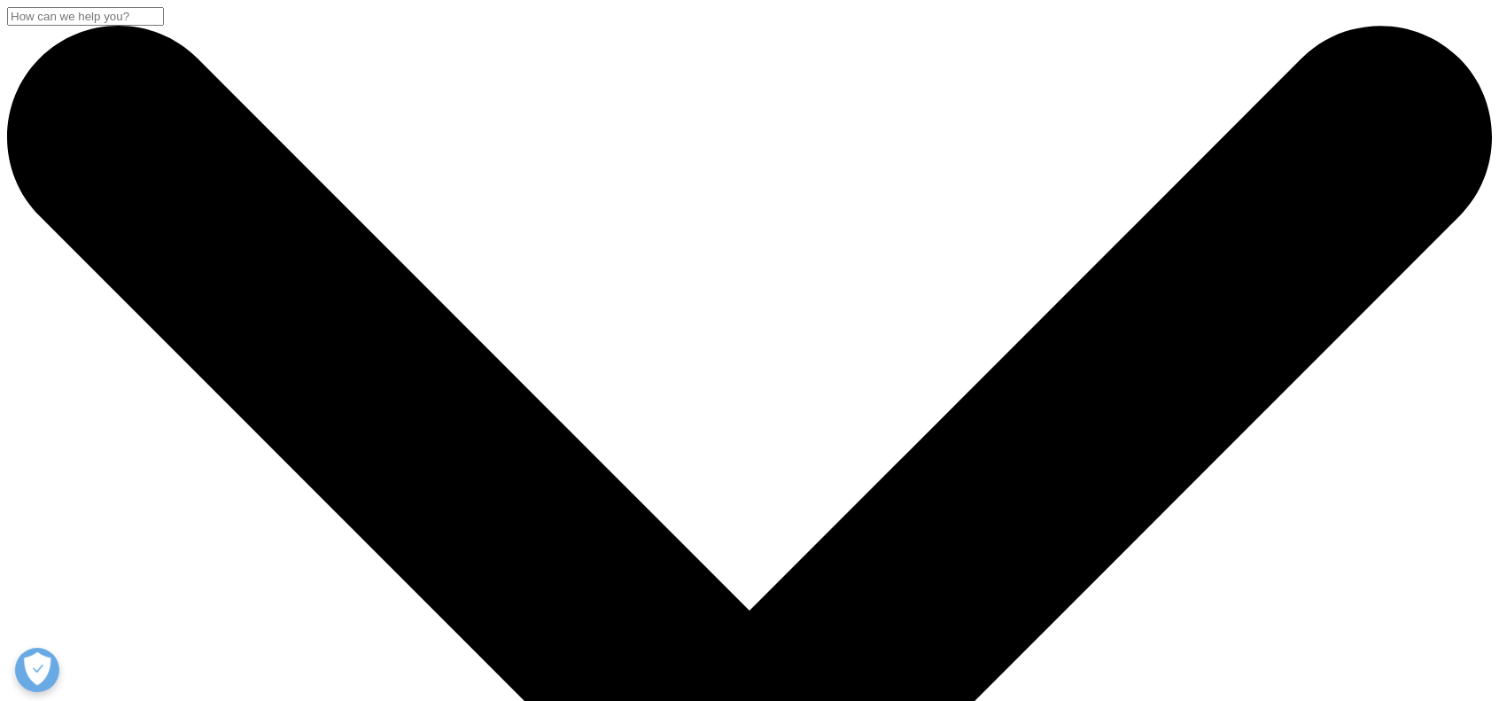
click at [164, 26] on input "Search" at bounding box center [85, 16] width 157 height 19
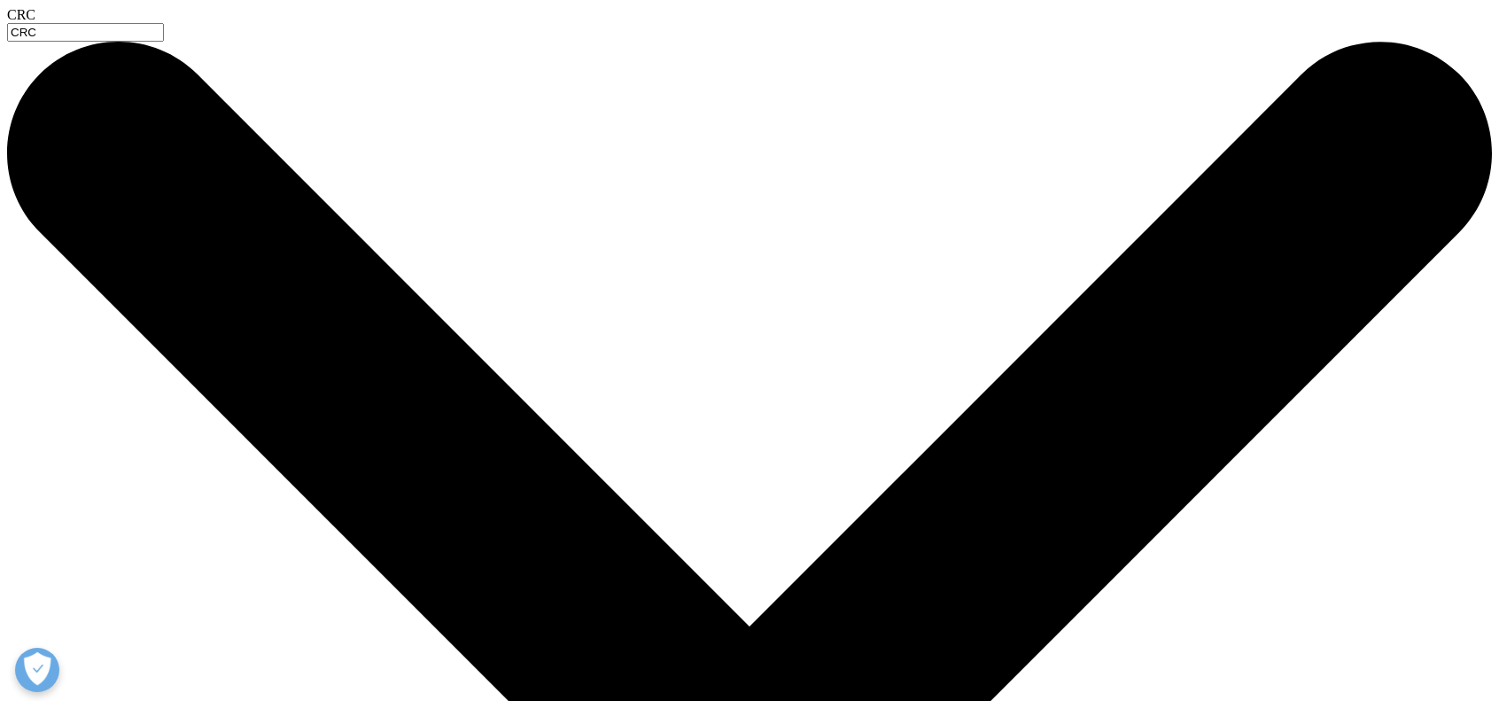
type input "CRC"
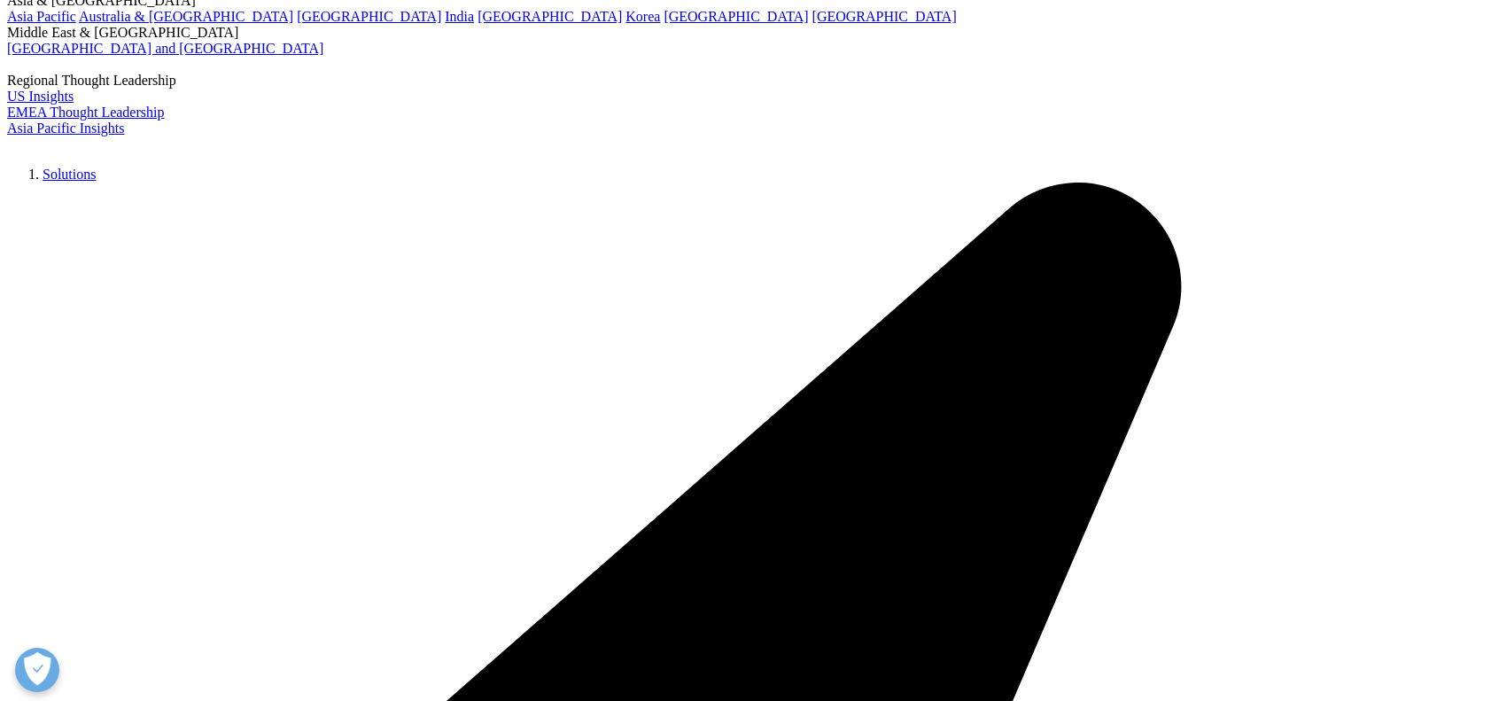
type input "CRC"
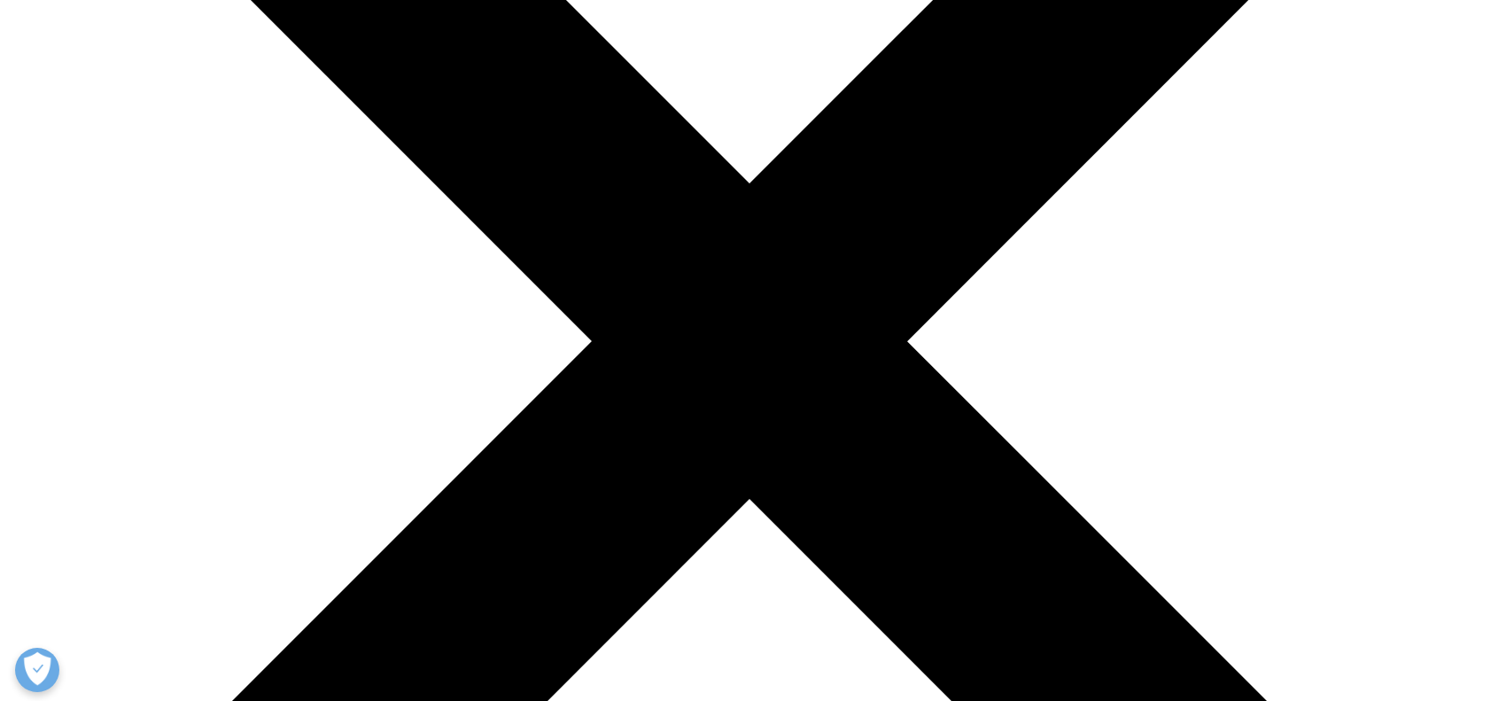
scroll to position [428, 0]
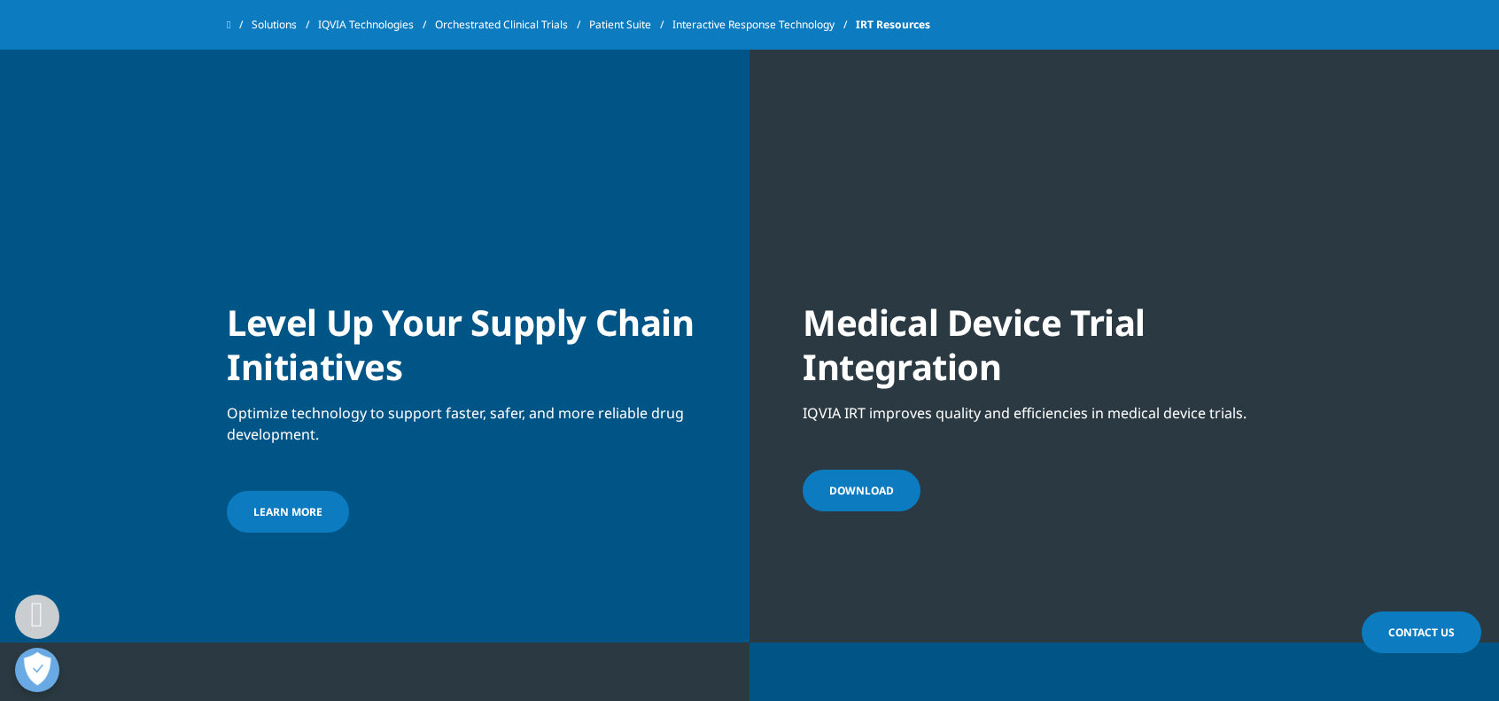
scroll to position [1315, 0]
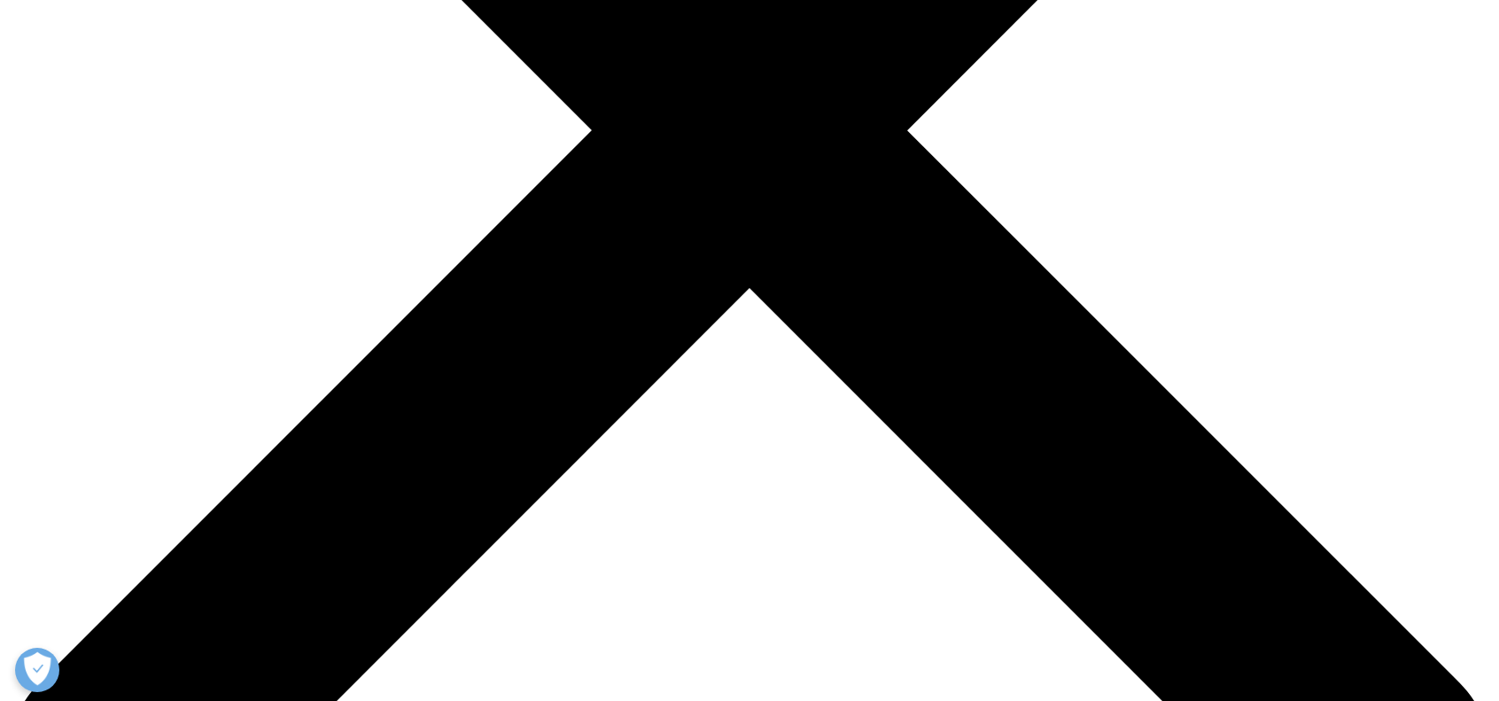
scroll to position [875, 0]
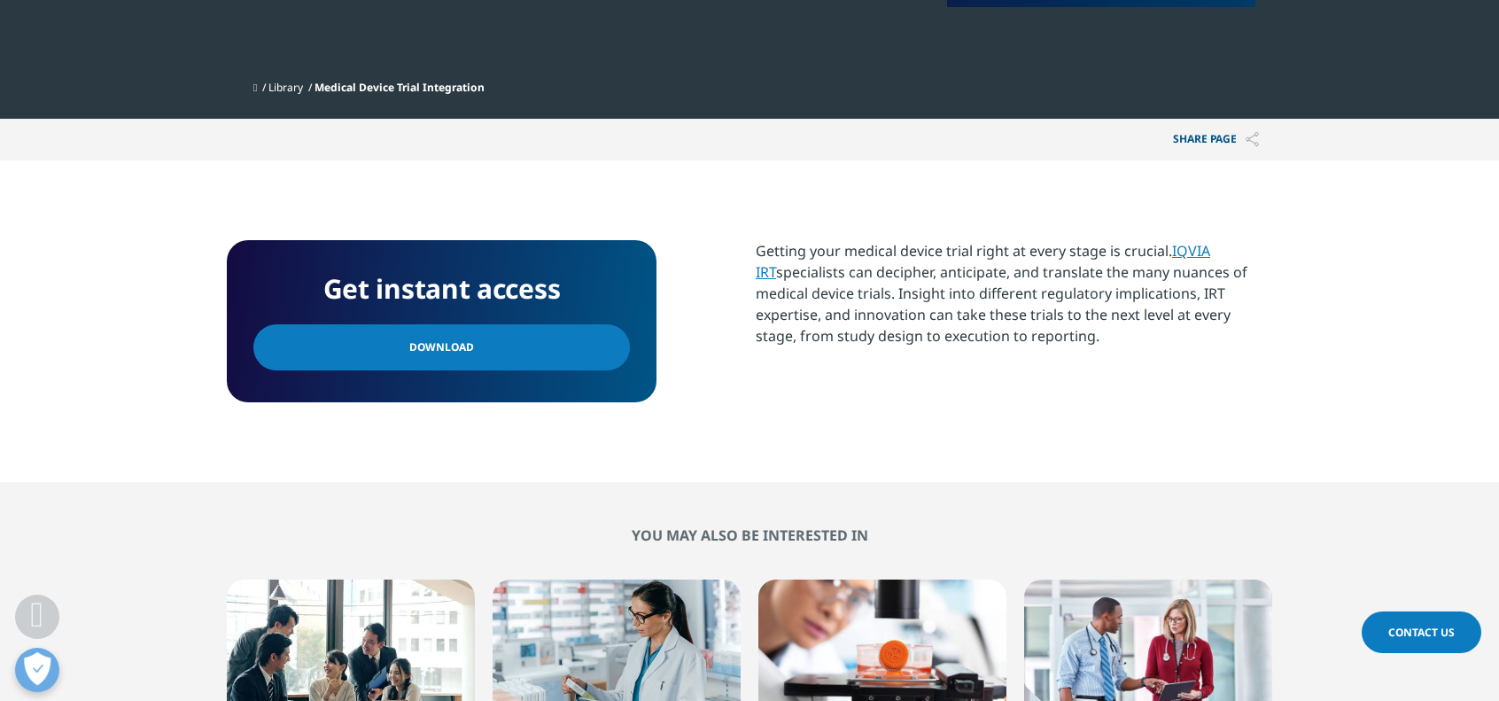
scroll to position [943, 0]
